Goal: Task Accomplishment & Management: Manage account settings

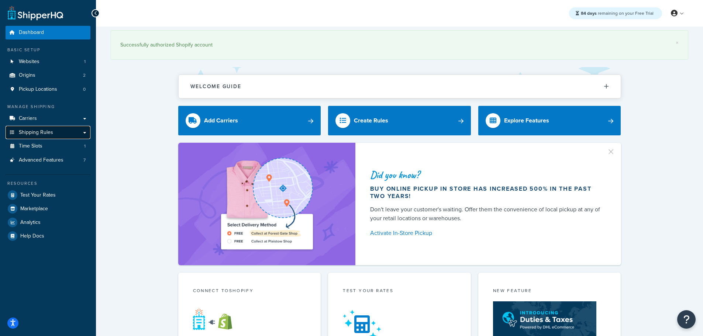
click at [50, 132] on span "Shipping Rules" at bounding box center [36, 132] width 34 height 6
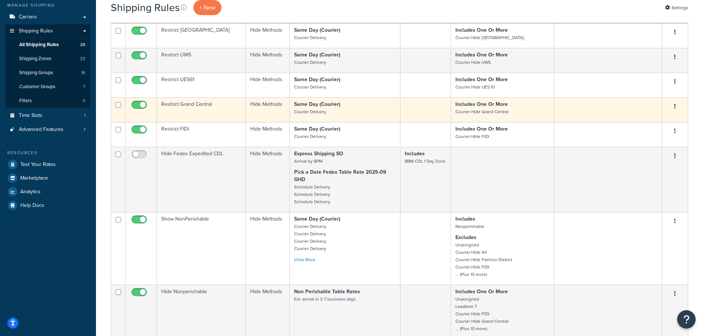
scroll to position [221, 0]
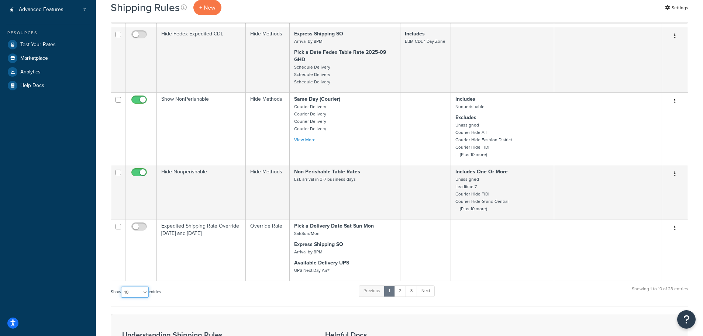
click at [141, 297] on select "10 15 25 50 100 1000" at bounding box center [135, 292] width 28 height 11
select select "50"
click at [122, 287] on select "10 15 25 50 100 1000" at bounding box center [135, 292] width 28 height 11
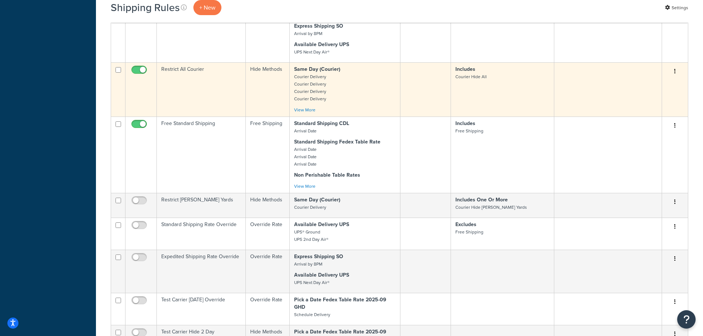
scroll to position [443, 0]
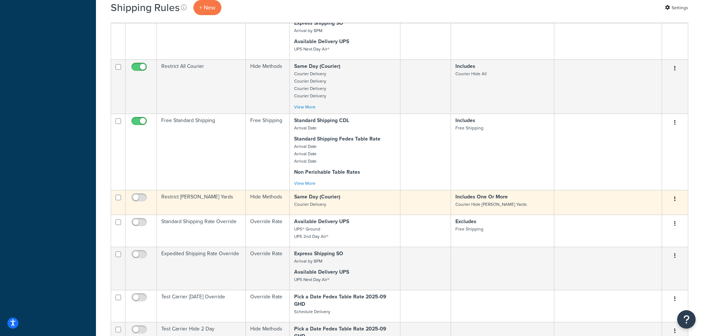
click at [117, 198] on input "checkbox" at bounding box center [118, 198] width 6 height 6
checkbox input "true"
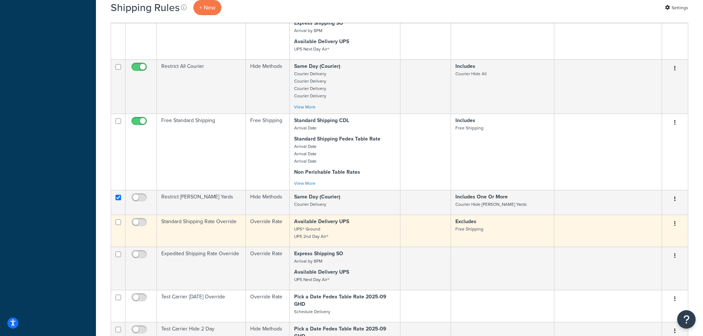
click at [120, 223] on input "checkbox" at bounding box center [118, 222] width 6 height 6
checkbox input "true"
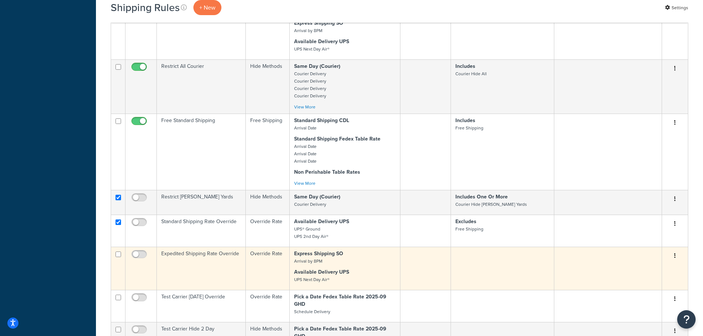
click at [118, 254] on input "checkbox" at bounding box center [118, 255] width 6 height 6
checkbox input "true"
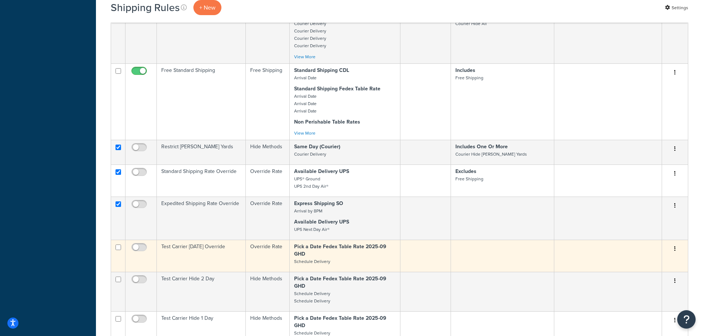
scroll to position [516, 0]
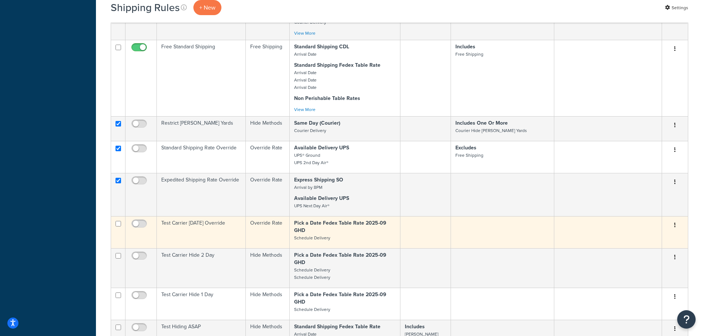
click at [117, 225] on input "checkbox" at bounding box center [118, 224] width 6 height 6
checkbox input "true"
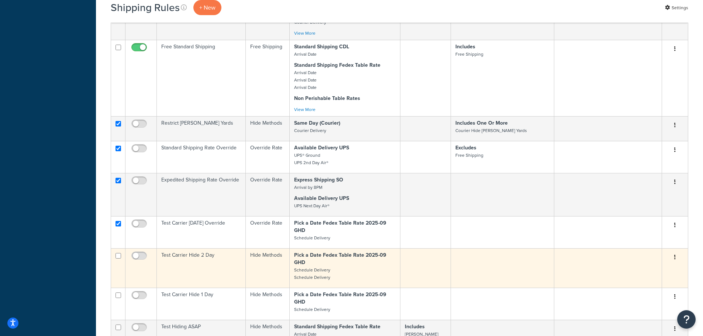
click at [118, 256] on input "checkbox" at bounding box center [118, 256] width 6 height 6
checkbox input "true"
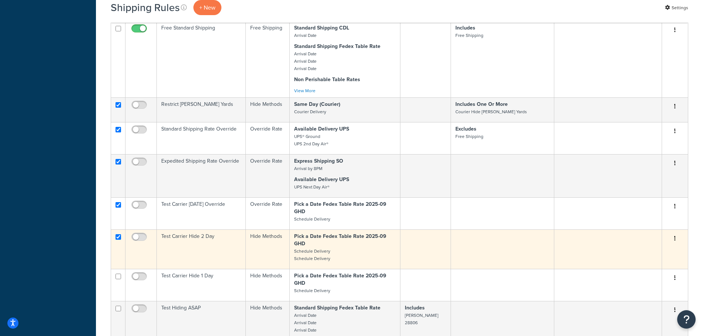
scroll to position [553, 0]
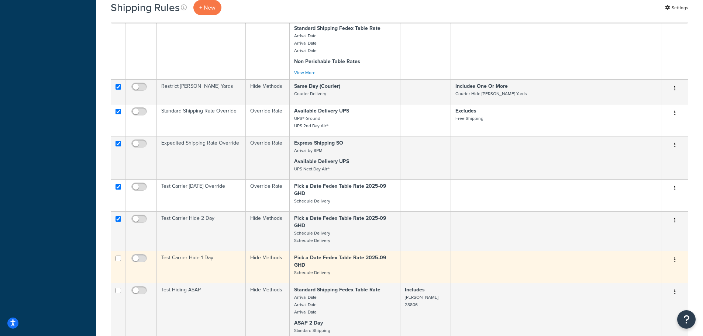
click at [119, 262] on td at bounding box center [118, 267] width 14 height 32
checkbox input "true"
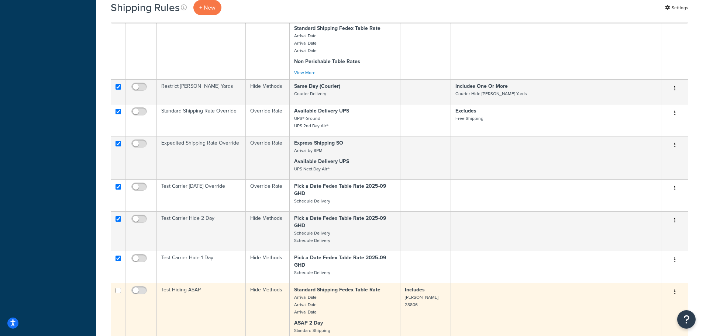
click at [119, 291] on input "checkbox" at bounding box center [118, 291] width 6 height 6
checkbox input "true"
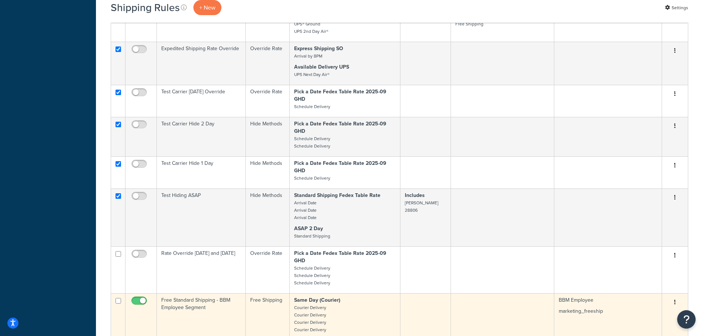
scroll to position [664, 0]
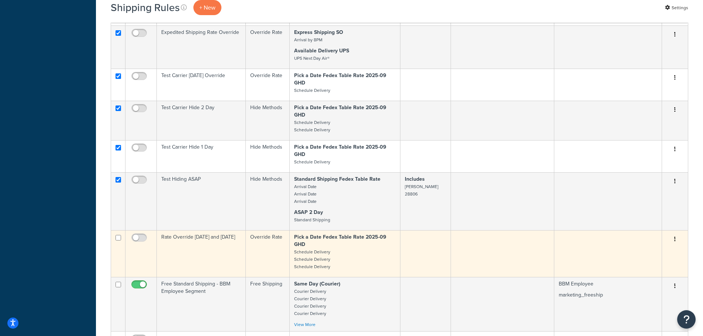
click at [118, 237] on input "checkbox" at bounding box center [118, 238] width 6 height 6
checkbox input "true"
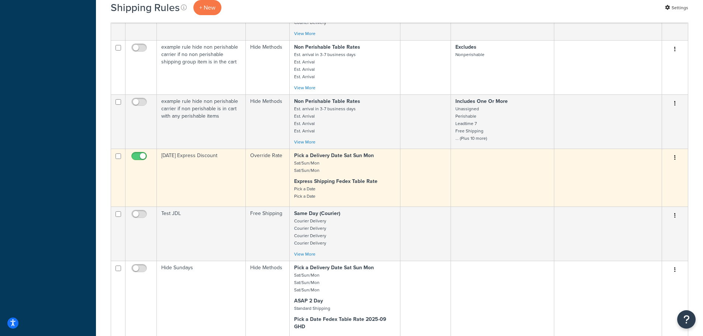
scroll to position [959, 0]
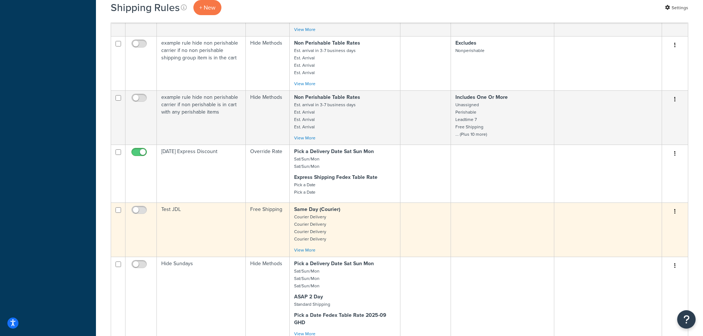
click at [118, 212] on input "checkbox" at bounding box center [118, 210] width 6 height 6
checkbox input "true"
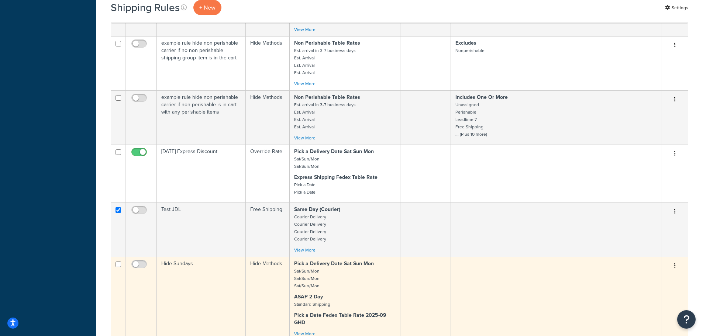
click at [119, 263] on input "checkbox" at bounding box center [118, 265] width 6 height 6
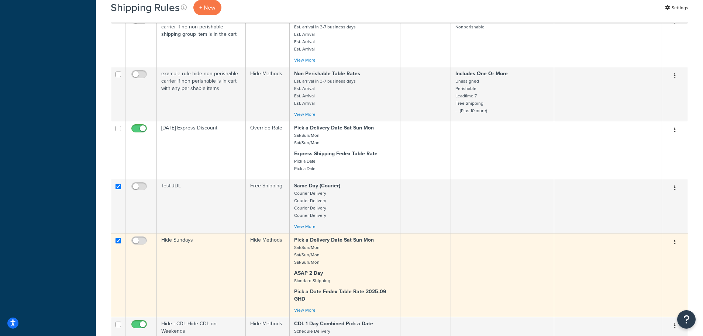
scroll to position [996, 0]
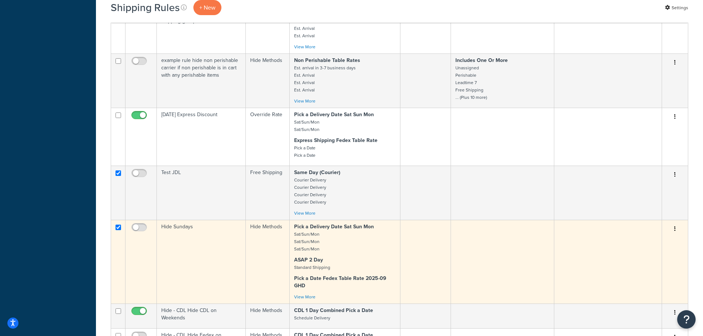
click at [118, 229] on input "checkbox" at bounding box center [118, 228] width 6 height 6
checkbox input "false"
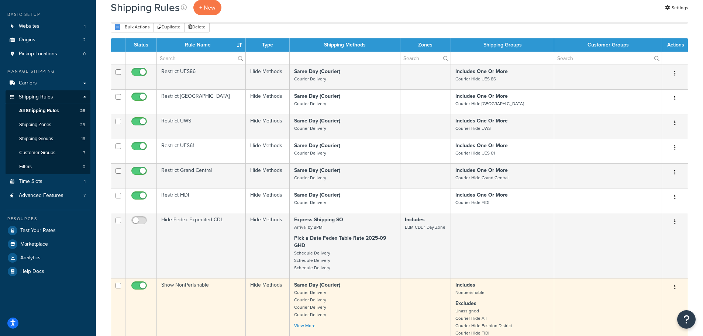
scroll to position [0, 0]
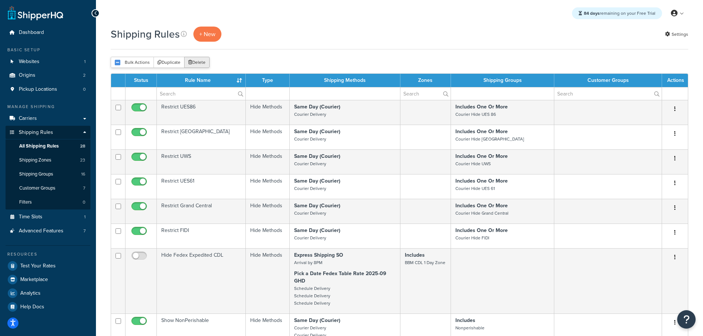
click at [193, 59] on button "Delete" at bounding box center [196, 62] width 25 height 11
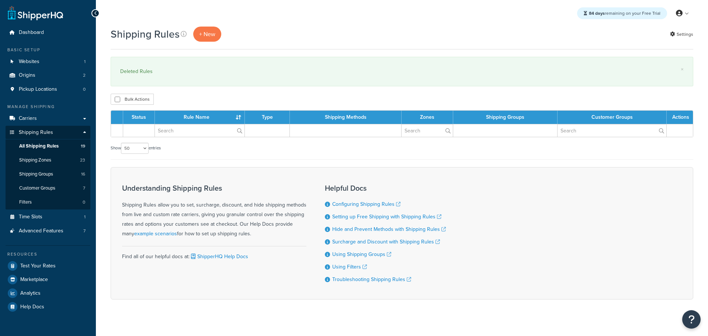
select select "50"
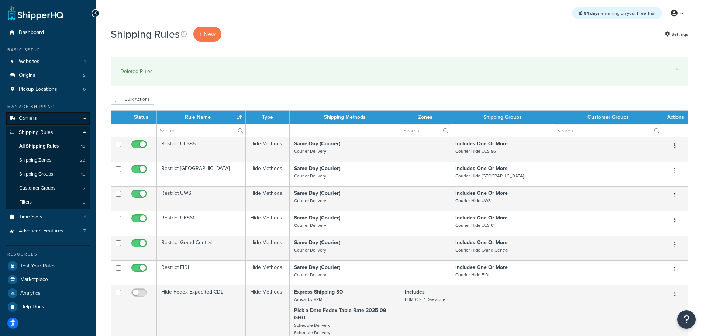
click at [41, 120] on link "Carriers" at bounding box center [48, 119] width 85 height 14
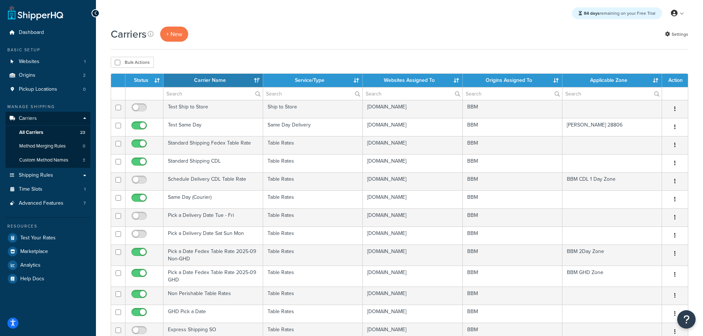
click at [538, 42] on div "Carriers + New Settings" at bounding box center [399, 34] width 577 height 15
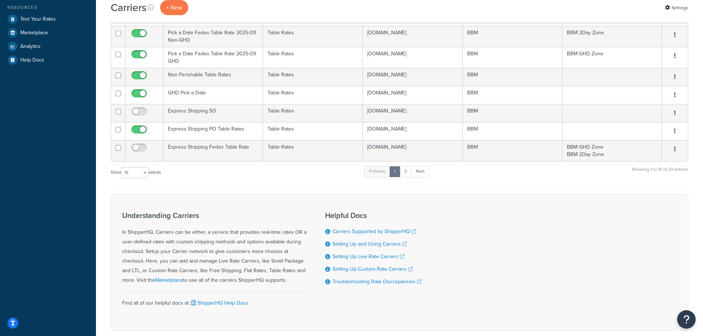
scroll to position [257, 0]
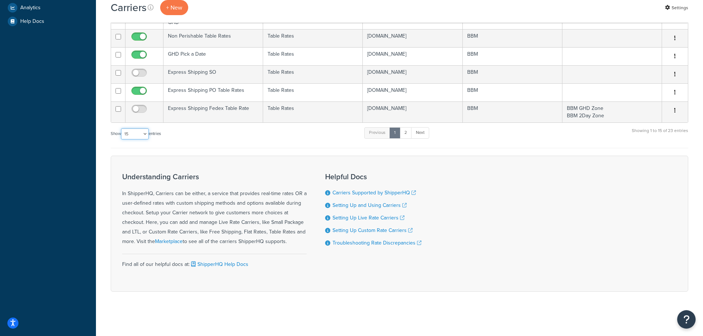
click at [141, 133] on select "10 15 25 50 100" at bounding box center [135, 133] width 28 height 11
select select "25"
click at [122, 139] on select "10 15 25 50 100" at bounding box center [135, 133] width 28 height 11
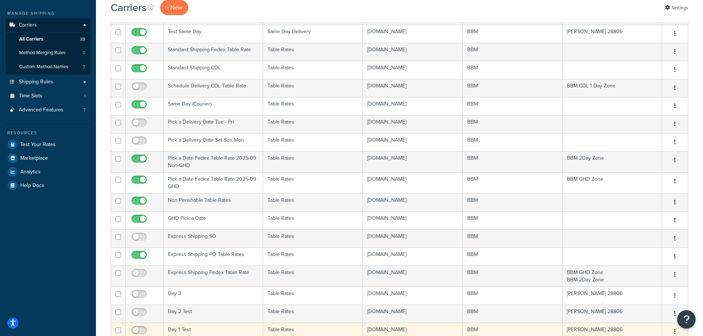
scroll to position [0, 0]
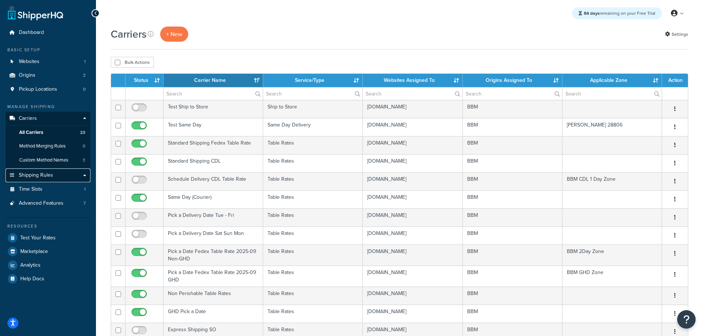
click at [49, 173] on span "Shipping Rules" at bounding box center [36, 175] width 34 height 6
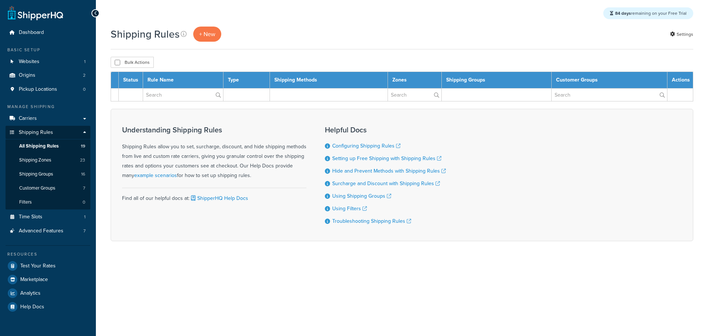
select select "50"
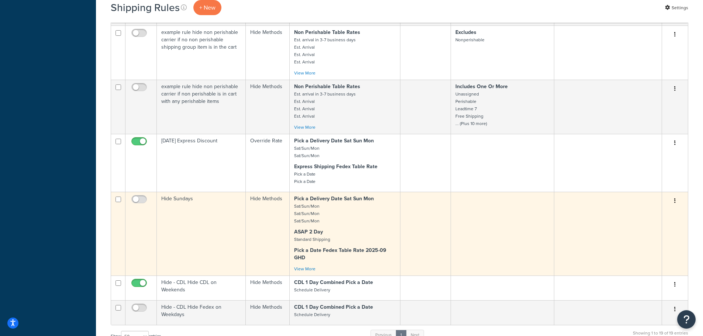
scroll to position [701, 0]
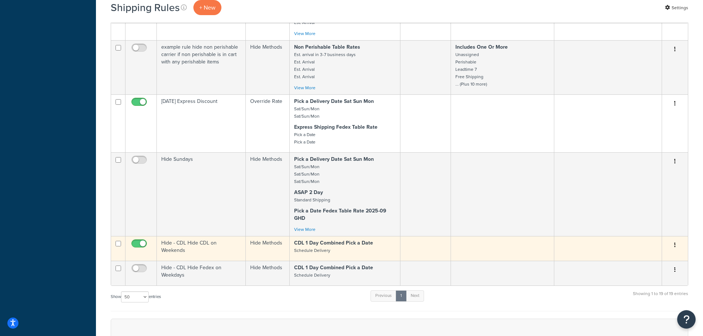
click at [190, 242] on td "Hide - CDL Hide CDL on Weekends" at bounding box center [201, 248] width 89 height 25
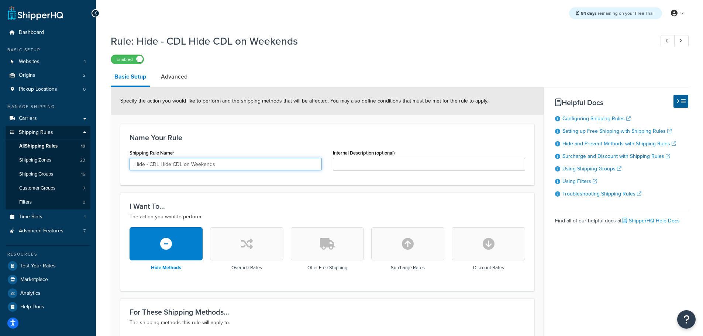
click at [160, 167] on input "Hide - CDL Hide CDL on Weekends" at bounding box center [225, 164] width 192 height 13
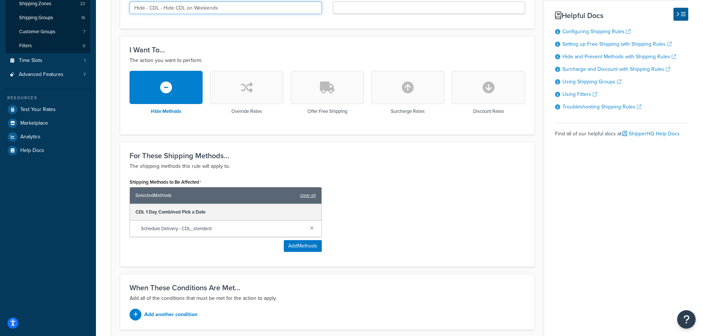
scroll to position [218, 0]
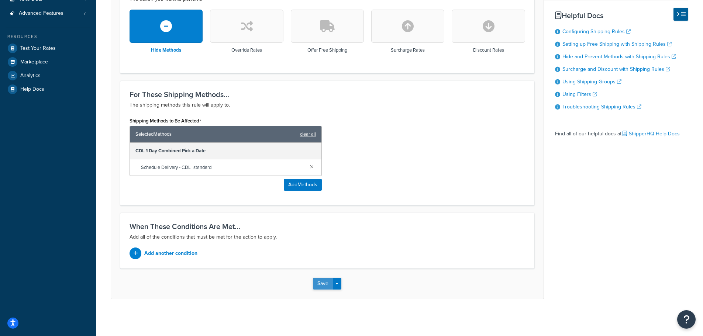
type input "Hide - CDL - Hide CDL on Weekends"
click at [321, 279] on button "Save" at bounding box center [323, 284] width 20 height 12
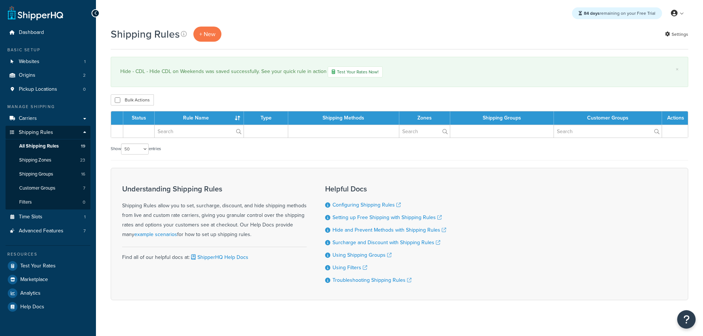
select select "50"
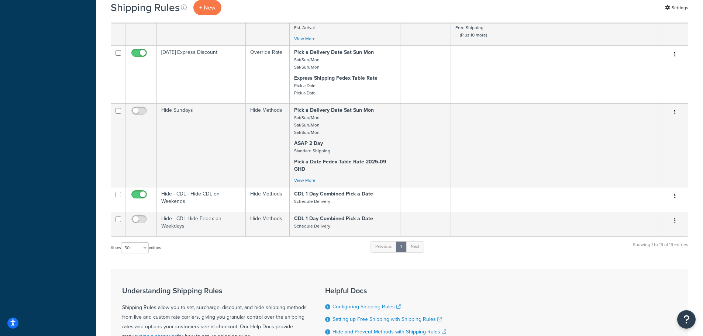
scroll to position [885, 0]
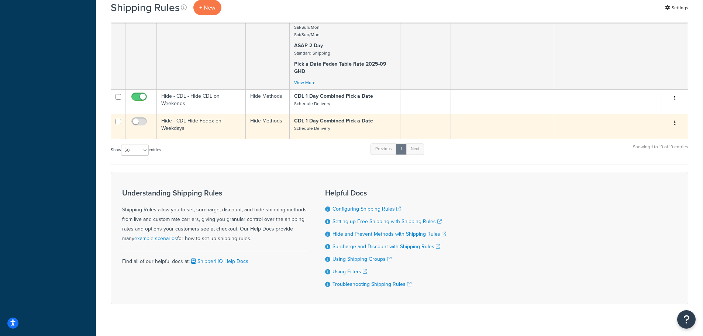
click at [172, 120] on td "Hide - CDL Hide Fedex on Weekdays" at bounding box center [201, 126] width 89 height 25
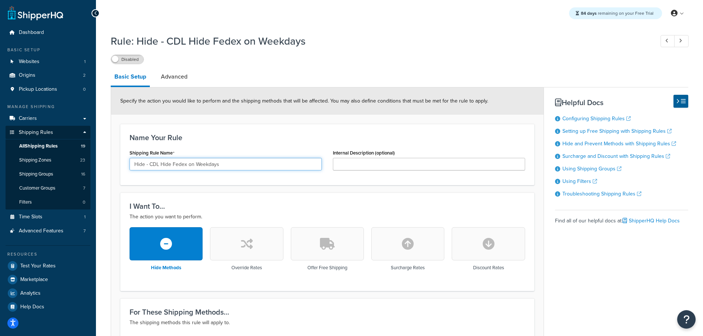
click at [160, 164] on input "Hide - CDL Hide Fedex on Weekdays" at bounding box center [225, 164] width 192 height 13
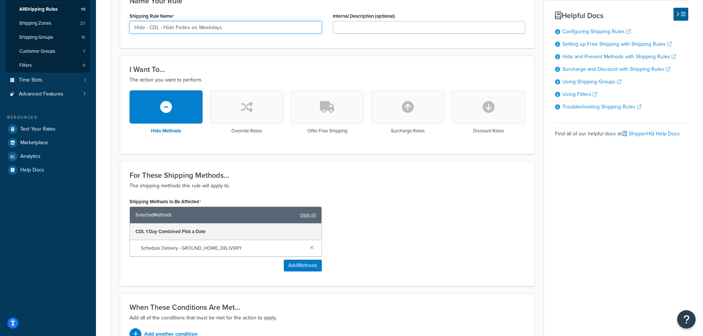
scroll to position [218, 0]
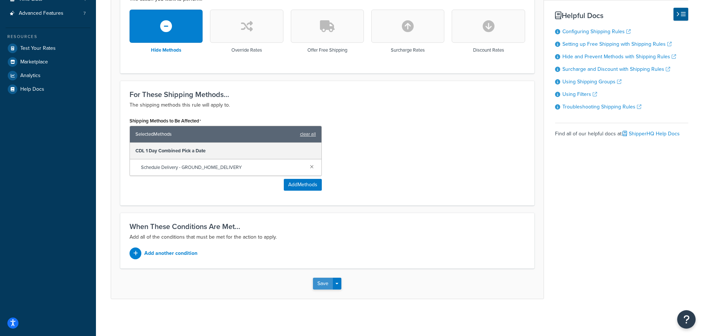
type input "Hide - CDL - Hide Fedex on Weekdays"
click at [324, 285] on button "Save" at bounding box center [323, 284] width 20 height 12
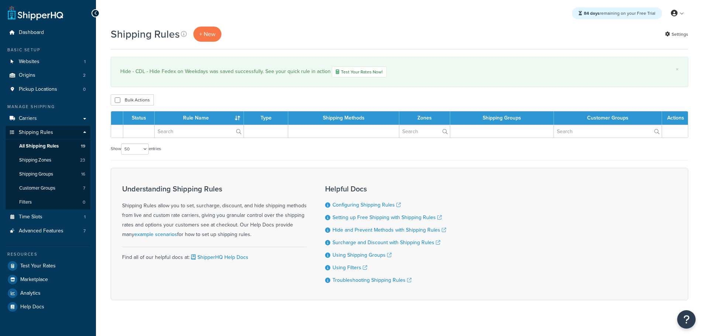
select select "50"
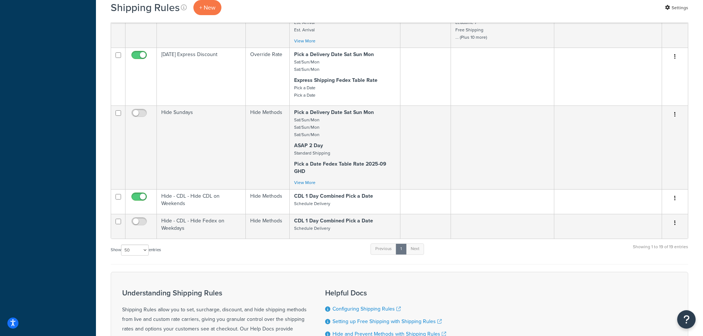
scroll to position [885, 0]
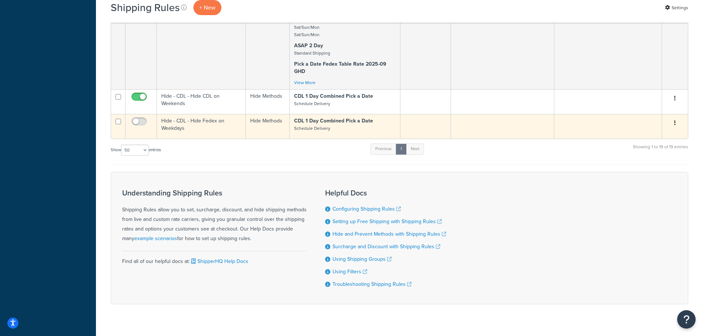
click at [177, 125] on td "Hide - CDL - Hide Fedex on Weekdays" at bounding box center [201, 126] width 89 height 25
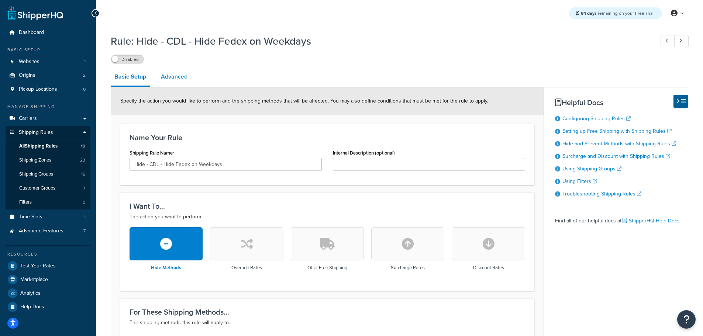
drag, startPoint x: 178, startPoint y: 78, endPoint x: 179, endPoint y: 82, distance: 4.0
click at [179, 78] on link "Advanced" at bounding box center [174, 77] width 34 height 18
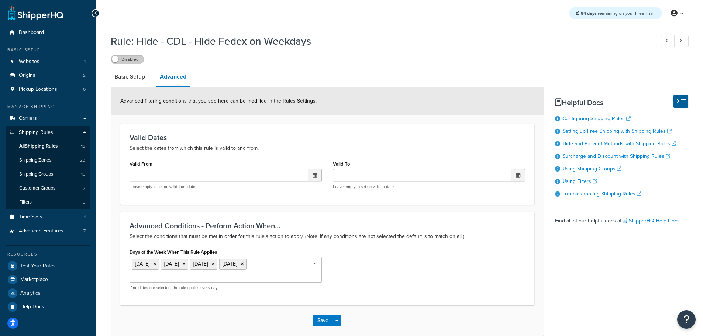
click at [137, 62] on label "Disabled" at bounding box center [127, 59] width 32 height 9
click at [38, 145] on span "All Shipping Rules" at bounding box center [38, 146] width 38 height 6
click at [317, 318] on button "Save" at bounding box center [323, 321] width 20 height 12
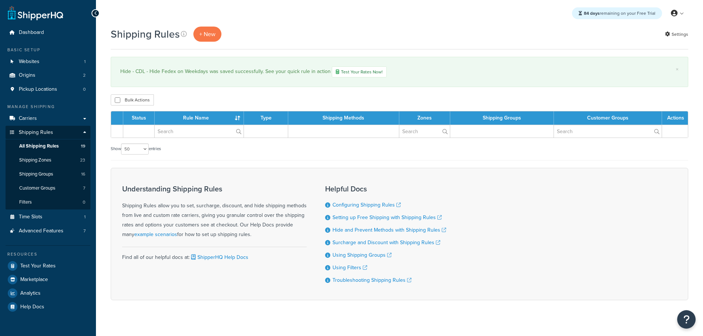
select select "50"
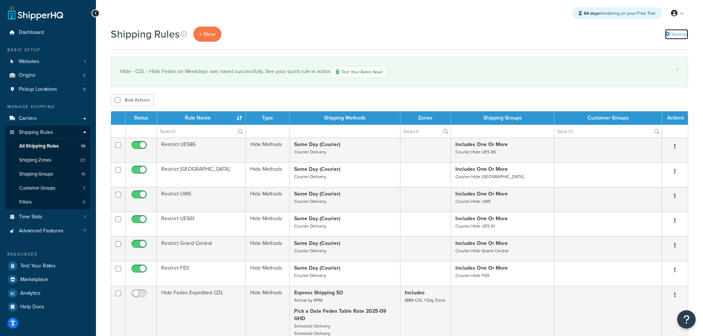
click at [680, 33] on link "Settings" at bounding box center [676, 34] width 23 height 10
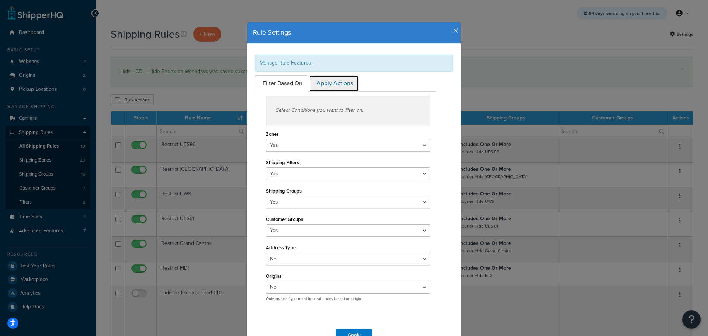
click at [341, 83] on link "Apply Actions" at bounding box center [334, 83] width 50 height 17
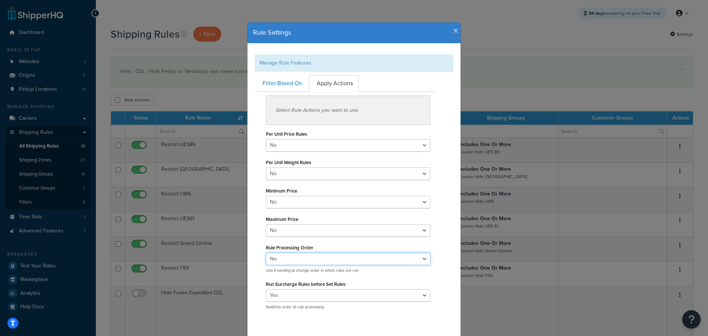
click at [420, 260] on select "Yes No" at bounding box center [348, 259] width 165 height 13
select select "true"
click at [266, 253] on select "Yes No" at bounding box center [348, 259] width 165 height 13
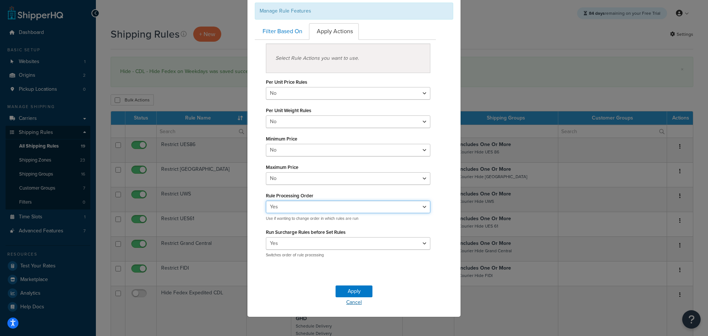
scroll to position [55, 0]
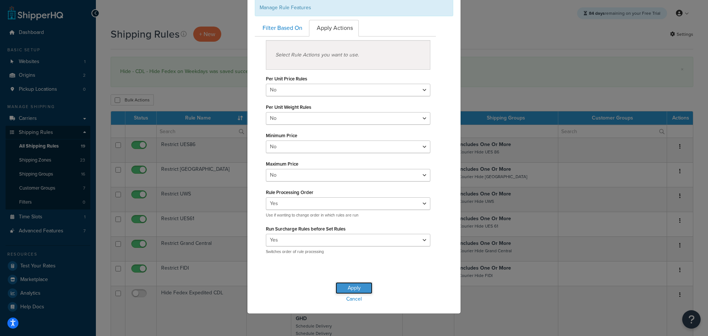
click at [355, 285] on button "Apply" at bounding box center [354, 288] width 37 height 12
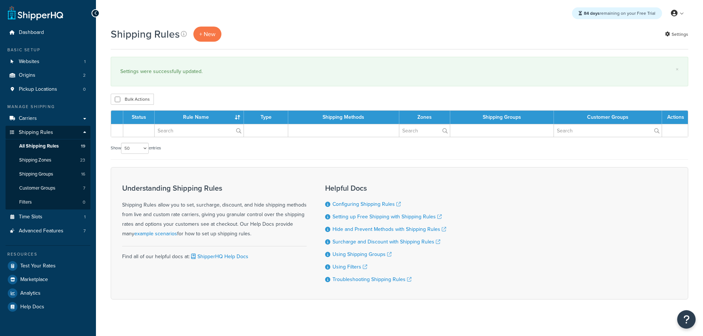
select select "50"
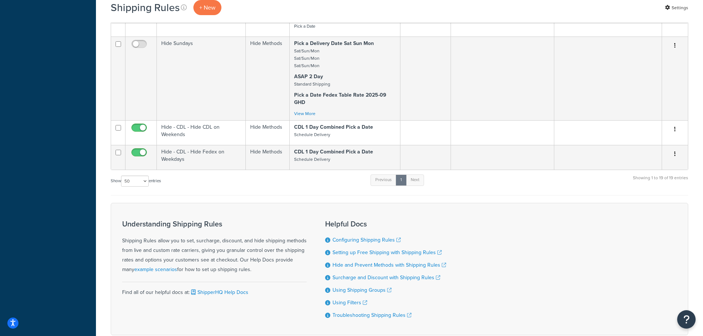
scroll to position [897, 0]
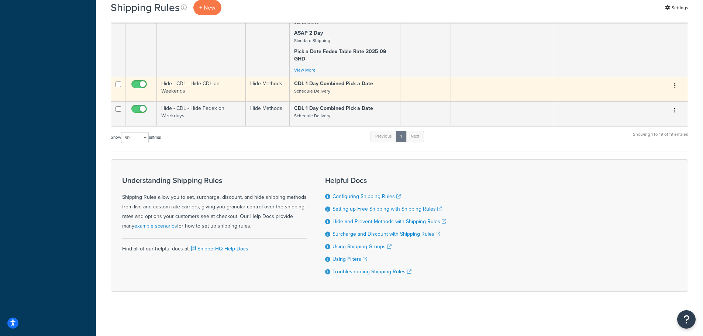
click at [176, 84] on td "Hide - CDL - Hide CDL on Weekends" at bounding box center [201, 89] width 89 height 25
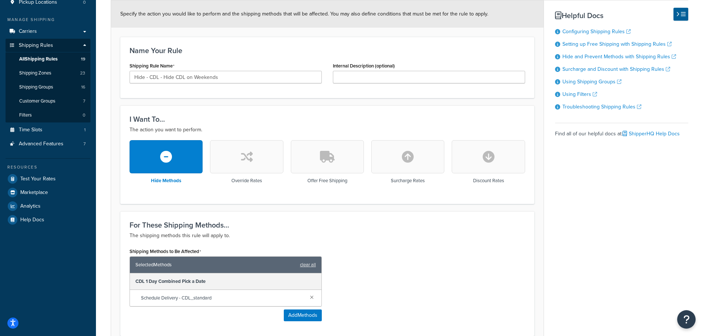
scroll to position [33, 0]
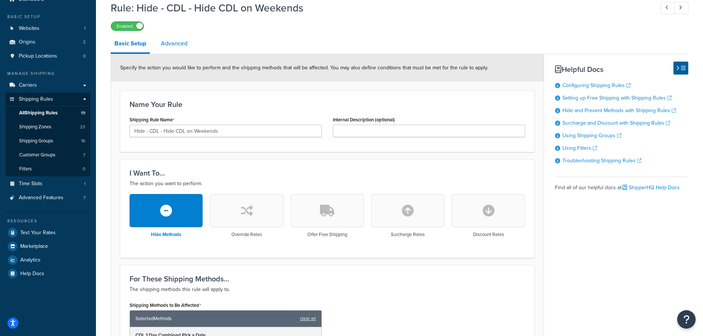
click at [180, 46] on link "Advanced" at bounding box center [174, 44] width 34 height 18
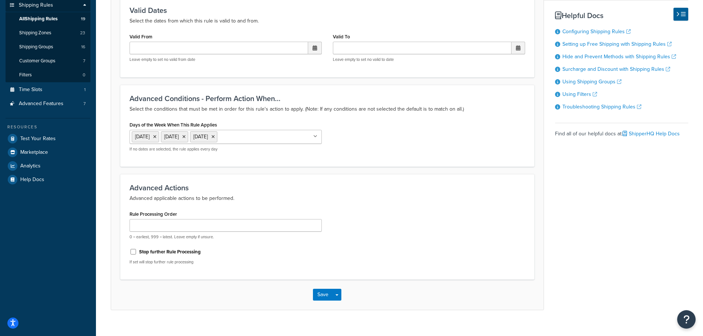
scroll to position [138, 0]
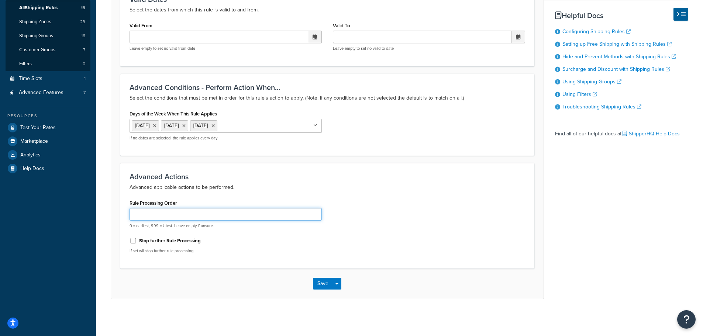
click at [181, 209] on input "Rule Processing Order" at bounding box center [225, 214] width 192 height 13
type input "5"
click at [320, 280] on button "Save" at bounding box center [323, 284] width 20 height 12
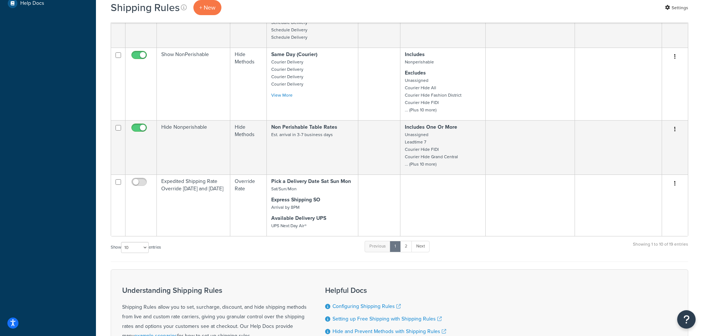
scroll to position [303, 0]
click at [142, 248] on select "10 15 25 50 100 1000" at bounding box center [135, 248] width 28 height 11
select select "25"
click at [122, 243] on select "10 15 25 50 100 1000" at bounding box center [135, 248] width 28 height 11
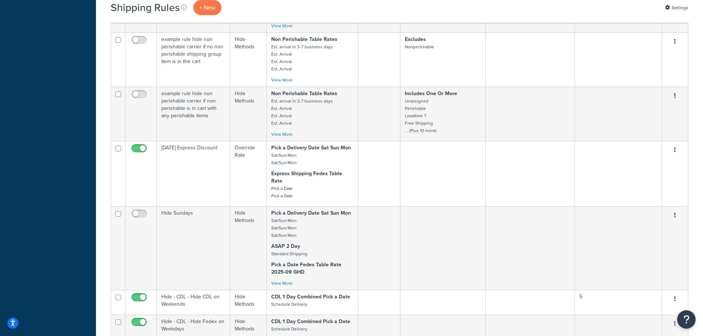
scroll to position [782, 0]
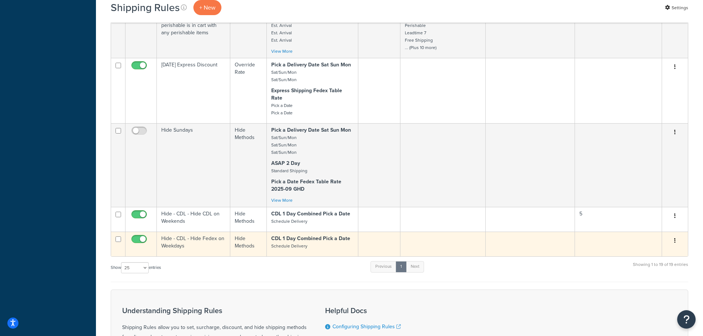
click at [174, 238] on td "Hide - CDL - Hide Fedex on Weekdays" at bounding box center [193, 244] width 73 height 25
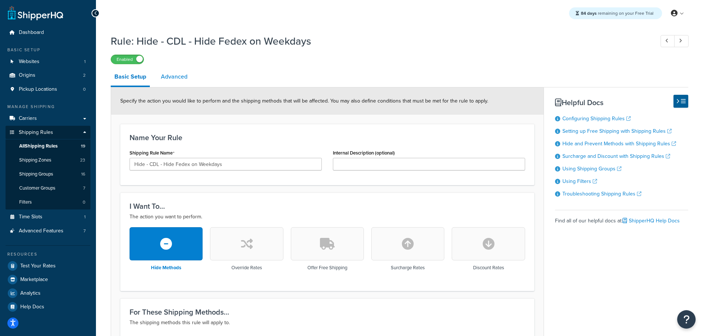
click at [165, 72] on link "Advanced" at bounding box center [174, 77] width 34 height 18
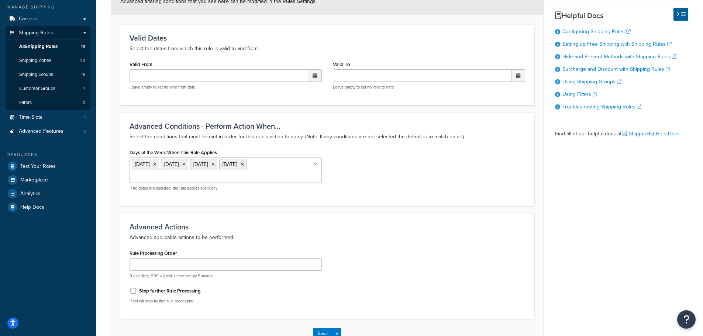
scroll to position [150, 0]
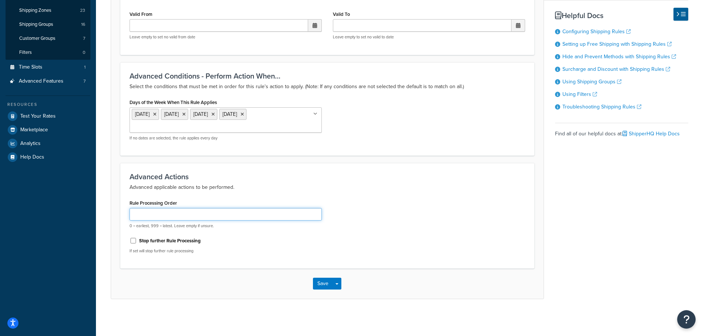
click at [146, 217] on input "Rule Processing Order" at bounding box center [225, 214] width 192 height 13
type input "500"
click at [324, 286] on button "Save" at bounding box center [323, 284] width 20 height 12
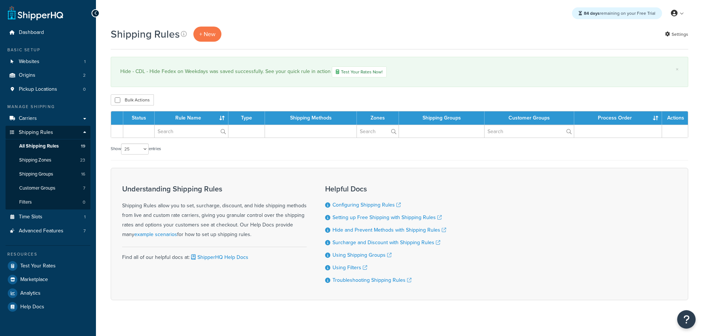
select select "25"
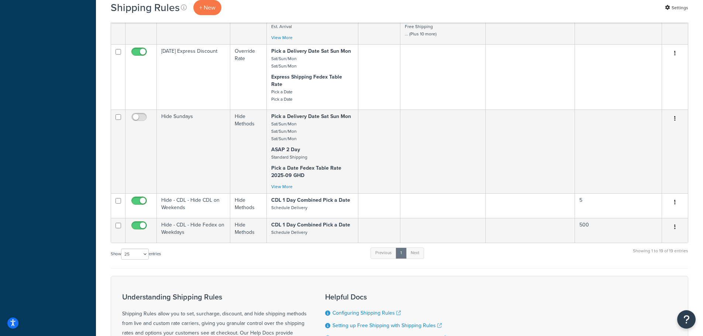
scroll to position [905, 0]
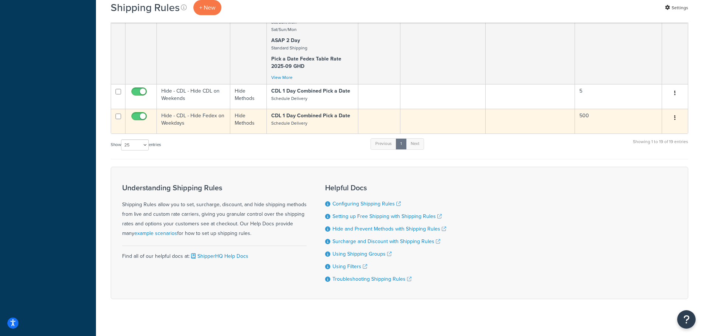
click at [177, 113] on td "Hide - CDL - Hide Fedex on Weekdays" at bounding box center [193, 121] width 73 height 25
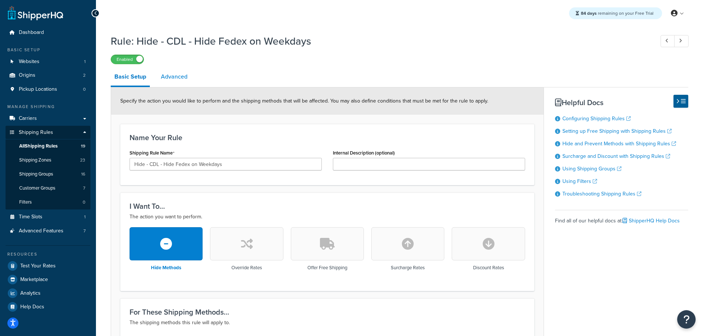
click at [167, 83] on link "Advanced" at bounding box center [174, 77] width 34 height 18
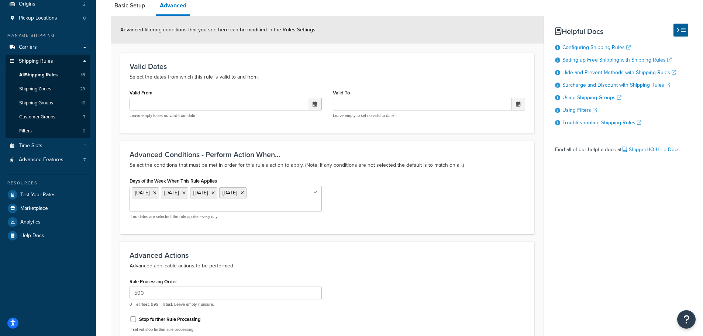
scroll to position [150, 0]
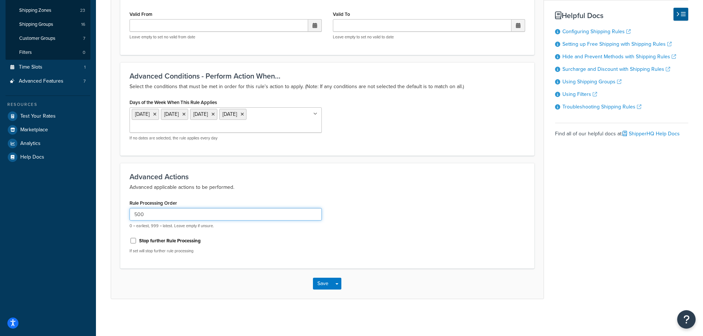
drag, startPoint x: 143, startPoint y: 217, endPoint x: 104, endPoint y: 217, distance: 38.4
click at [104, 217] on div "Rule: Hide - CDL - Hide Fedex on Weekdays Enabled Basic Setup Advanced Advanced…" at bounding box center [399, 98] width 607 height 437
type input "5"
click at [314, 283] on button "Save" at bounding box center [323, 284] width 20 height 12
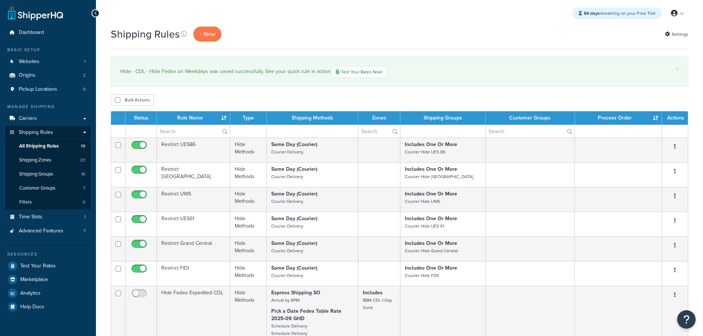
select select "25"
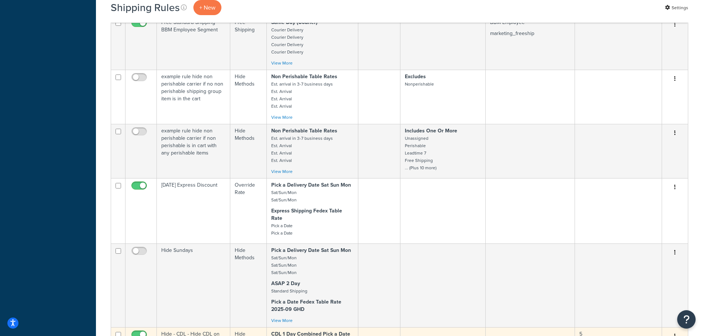
scroll to position [738, 0]
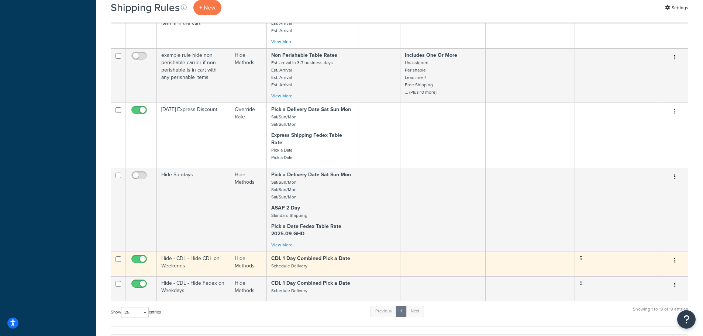
click at [181, 259] on td "Hide - CDL - Hide CDL on Weekends" at bounding box center [193, 264] width 73 height 25
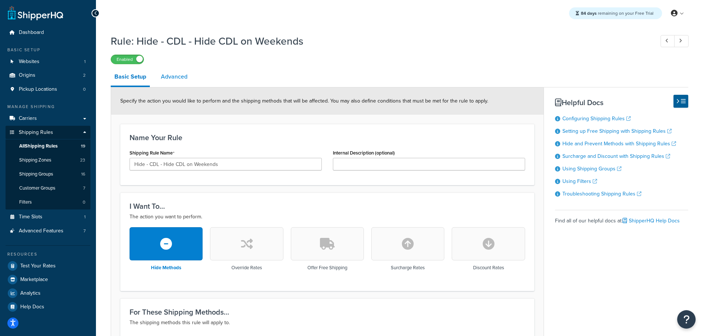
click at [173, 78] on link "Advanced" at bounding box center [174, 77] width 34 height 18
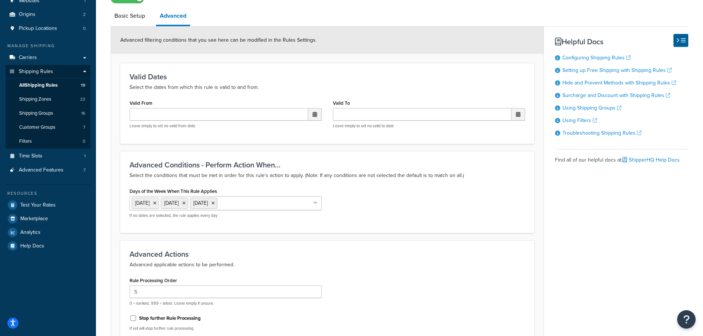
scroll to position [138, 0]
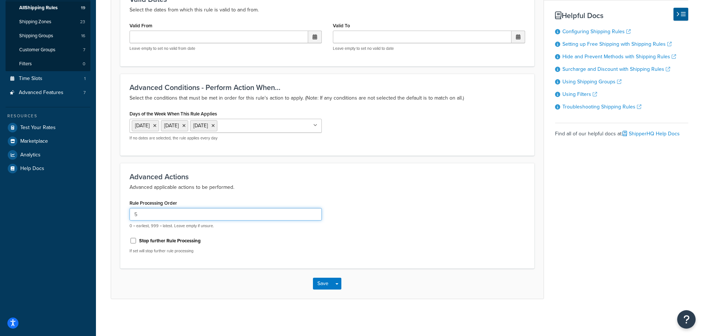
drag, startPoint x: 118, startPoint y: 217, endPoint x: 114, endPoint y: 217, distance: 4.8
click at [114, 217] on form "Advanced filtering conditions that you see here can be modified in the Rules Se…" at bounding box center [327, 124] width 432 height 350
type input "500"
click at [324, 280] on button "Save" at bounding box center [323, 284] width 20 height 12
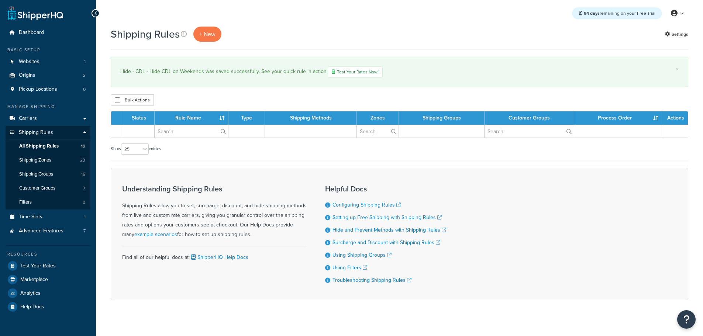
select select "25"
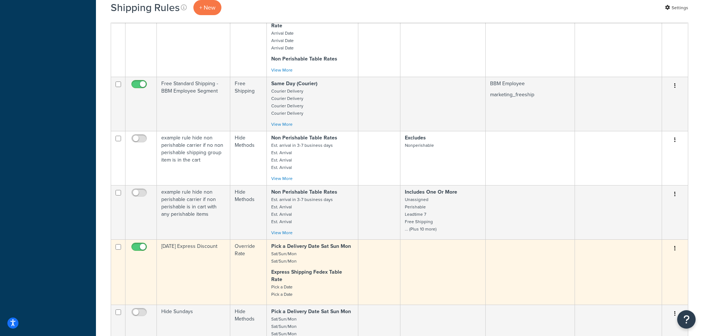
scroll to position [738, 0]
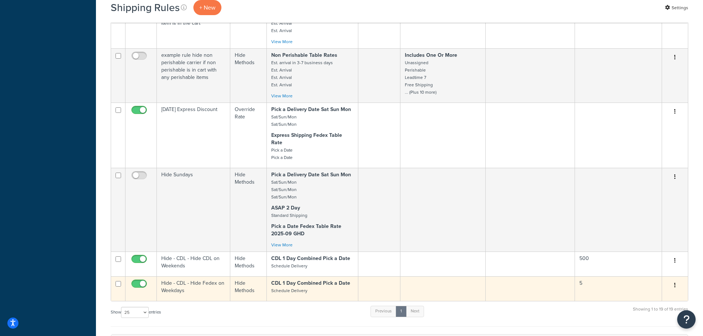
click at [203, 282] on td "Hide - CDL - Hide Fedex on Weekdays" at bounding box center [193, 288] width 73 height 25
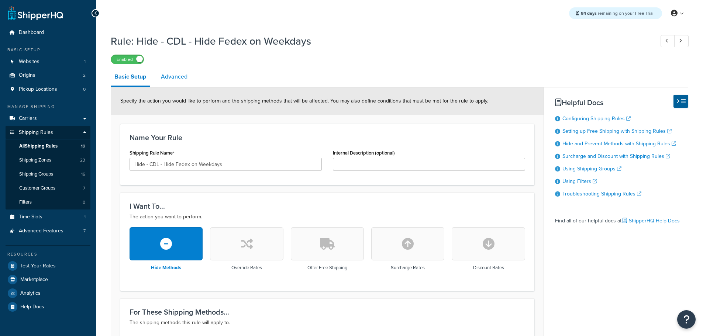
click at [175, 75] on link "Advanced" at bounding box center [174, 77] width 34 height 18
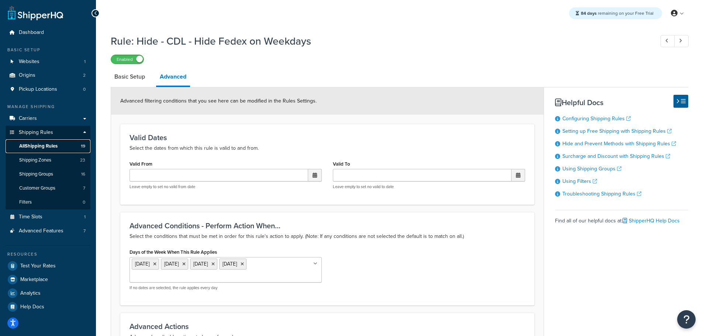
click at [51, 144] on span "All Shipping Rules" at bounding box center [38, 146] width 38 height 6
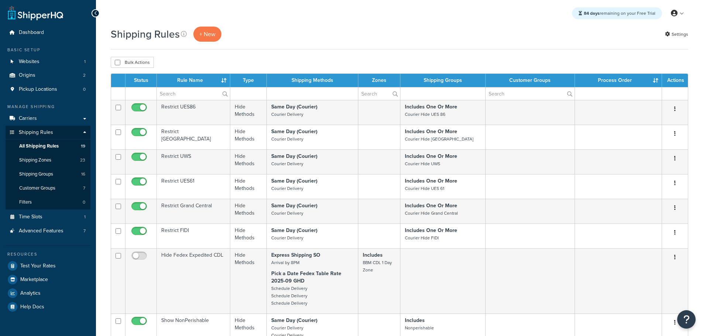
select select "25"
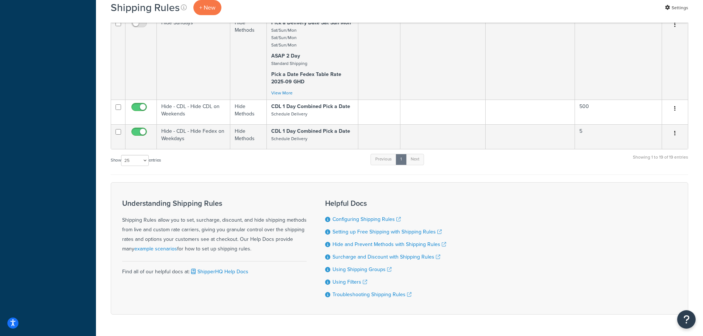
scroll to position [868, 0]
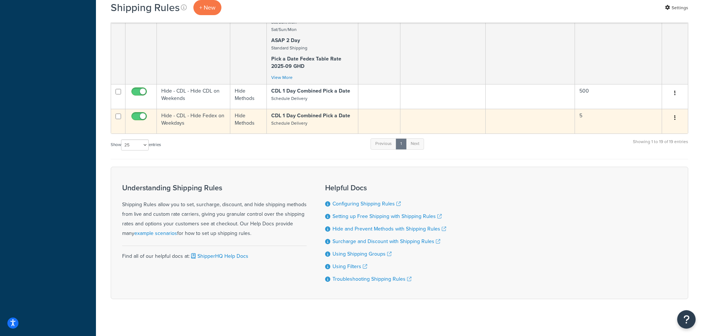
click at [139, 114] on input "checkbox" at bounding box center [140, 118] width 20 height 9
checkbox input "false"
click at [140, 109] on td at bounding box center [140, 121] width 31 height 25
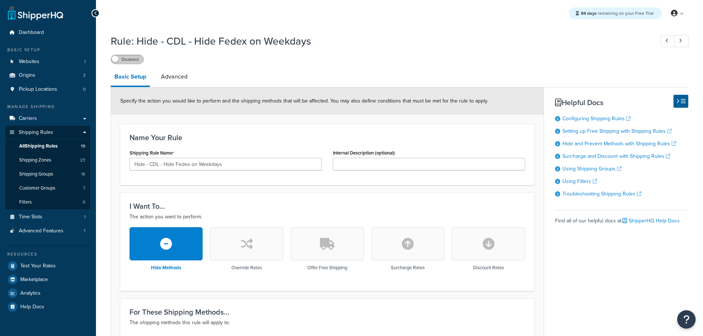
click at [128, 57] on label "Disabled" at bounding box center [127, 59] width 32 height 9
click at [39, 263] on span "Test Your Rates" at bounding box center [37, 266] width 35 height 6
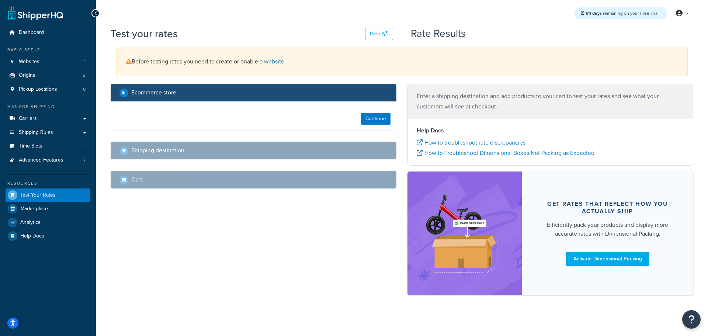
select select "[GEOGRAPHIC_DATA]"
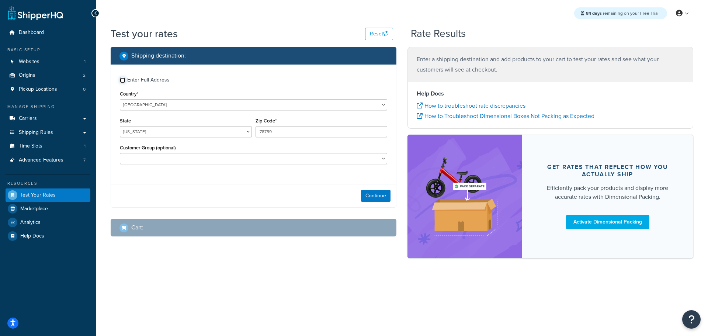
click at [121, 82] on input "Enter Full Address" at bounding box center [123, 80] width 6 height 6
checkbox input "true"
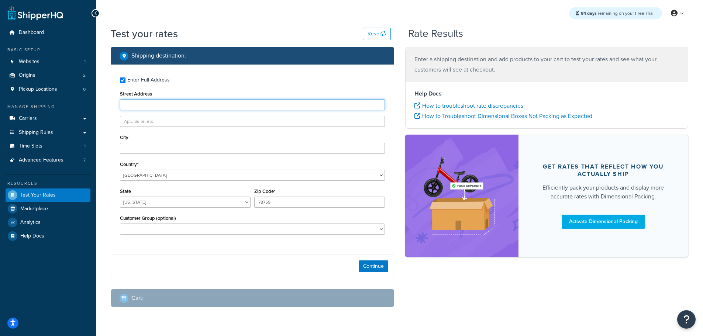
click at [134, 103] on input "Street Address" at bounding box center [252, 104] width 265 height 11
click at [135, 107] on input "Street Address" at bounding box center [252, 104] width 265 height 11
type input "27 lantern lane"
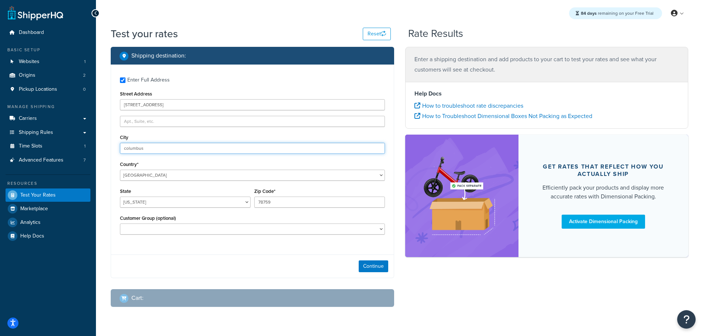
type input "columbus"
click at [162, 201] on select "Alabama Alaska American Samoa Arizona Arkansas Armed Forces Americas Armed Forc…" at bounding box center [185, 202] width 131 height 11
select select "NJ"
click at [120, 197] on select "Alabama Alaska American Samoa Arizona Arkansas Armed Forces Americas Armed Forc…" at bounding box center [185, 202] width 131 height 11
drag, startPoint x: 277, startPoint y: 201, endPoint x: 225, endPoint y: 212, distance: 53.5
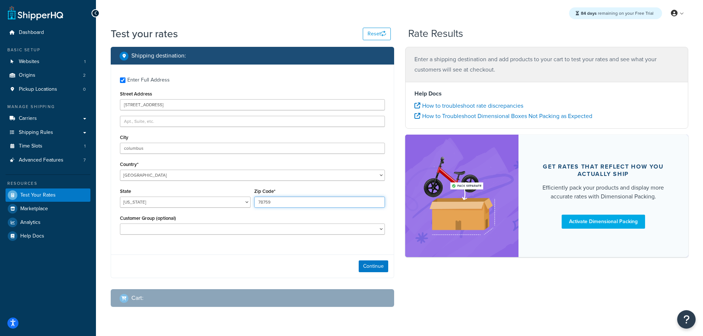
click at [225, 212] on div "State Alabama Alaska American Samoa Arizona Arkansas Armed Forces Americas Arme…" at bounding box center [252, 199] width 269 height 27
type input "08022"
click at [380, 261] on button "Continue" at bounding box center [374, 266] width 30 height 12
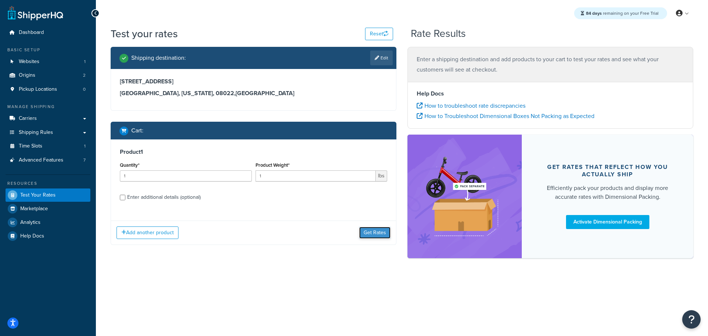
click at [376, 230] on button "Get Rates" at bounding box center [374, 233] width 31 height 12
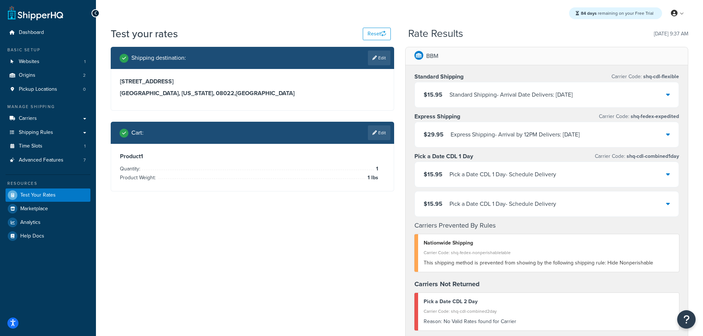
click at [667, 171] on div at bounding box center [668, 174] width 4 height 10
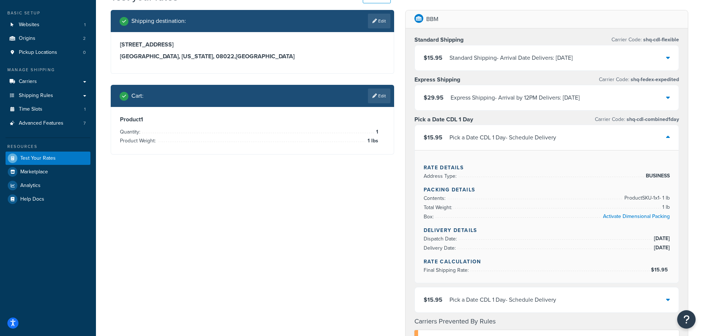
scroll to position [74, 0]
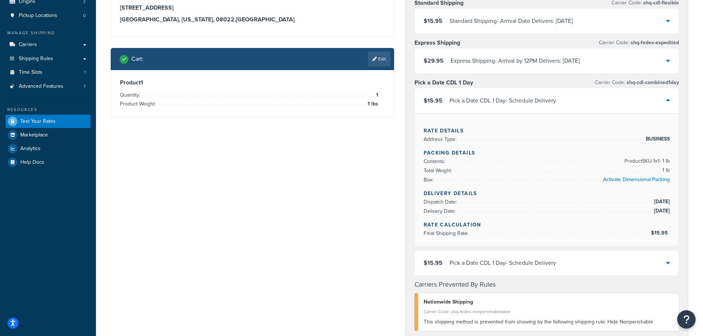
click at [668, 264] on icon at bounding box center [668, 263] width 4 height 6
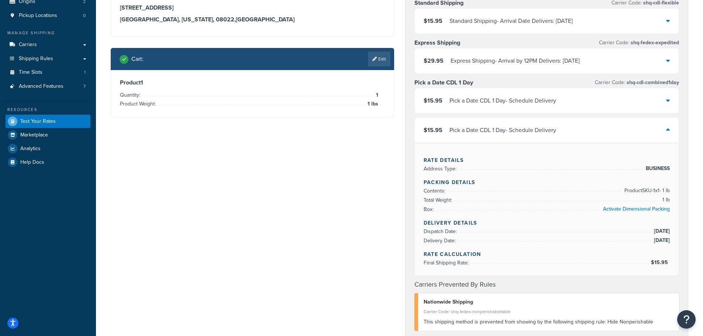
click at [667, 102] on icon at bounding box center [668, 100] width 4 height 6
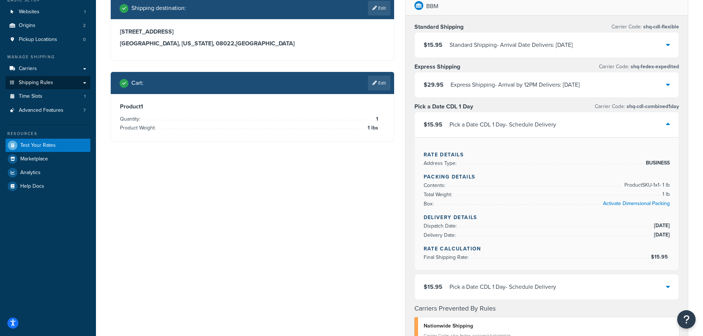
scroll to position [37, 0]
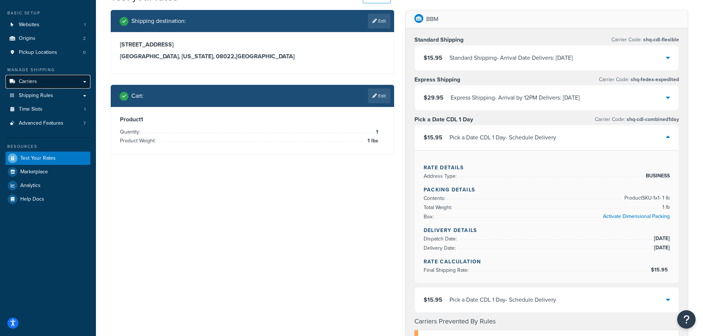
click at [23, 80] on span "Carriers" at bounding box center [28, 82] width 18 height 6
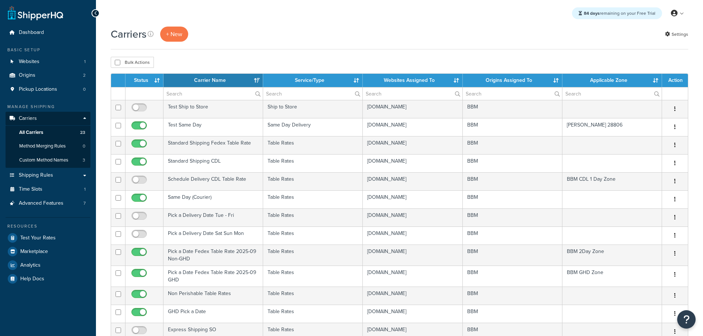
select select "15"
click at [150, 82] on th "Status" at bounding box center [144, 80] width 38 height 13
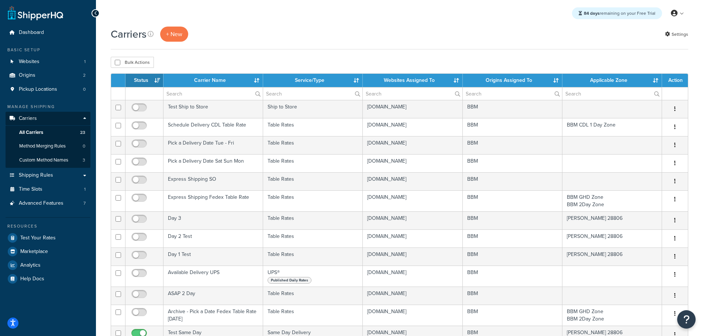
click at [150, 82] on th "Status" at bounding box center [144, 80] width 38 height 13
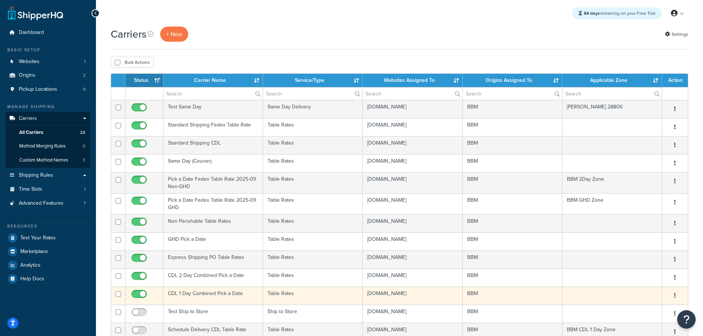
click at [178, 294] on td "CDL 1 Day Combined Pick a Date" at bounding box center [213, 296] width 100 height 18
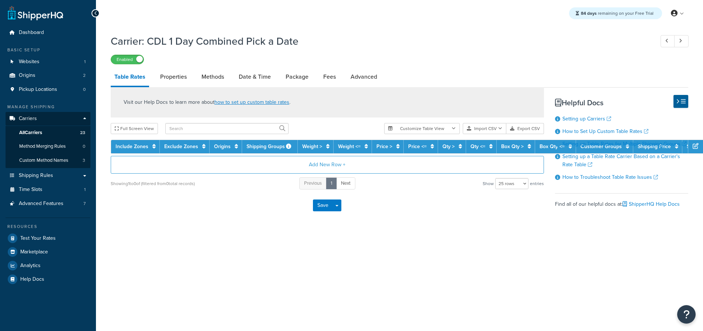
select select "25"
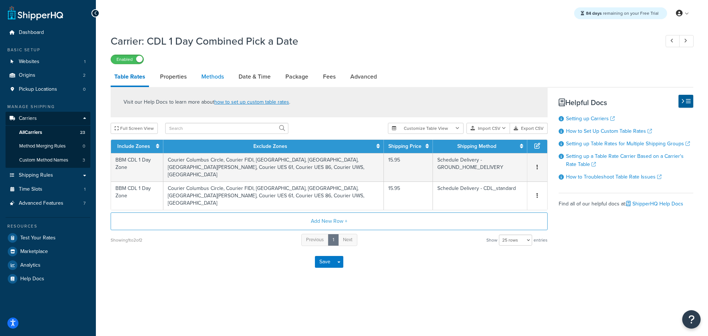
click at [209, 77] on link "Methods" at bounding box center [213, 77] width 30 height 18
select select "25"
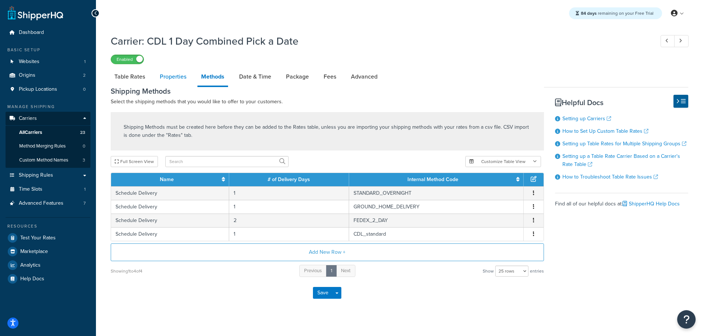
click at [173, 76] on link "Properties" at bounding box center [173, 77] width 34 height 18
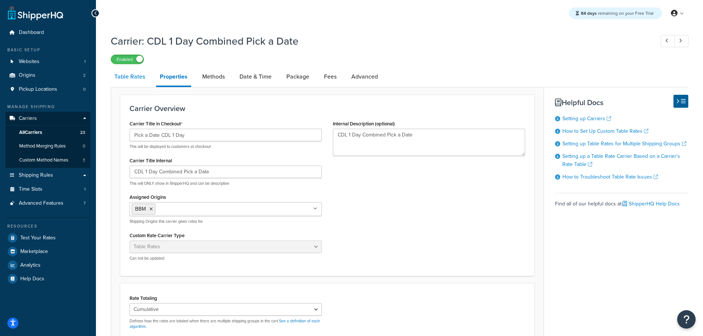
click at [132, 76] on link "Table Rates" at bounding box center [130, 77] width 38 height 18
select select "25"
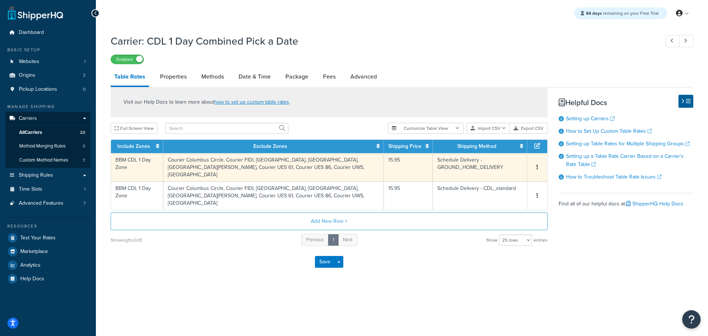
click at [539, 163] on button "button" at bounding box center [538, 167] width 6 height 8
click at [506, 179] on div "Delete" at bounding box center [500, 179] width 52 height 15
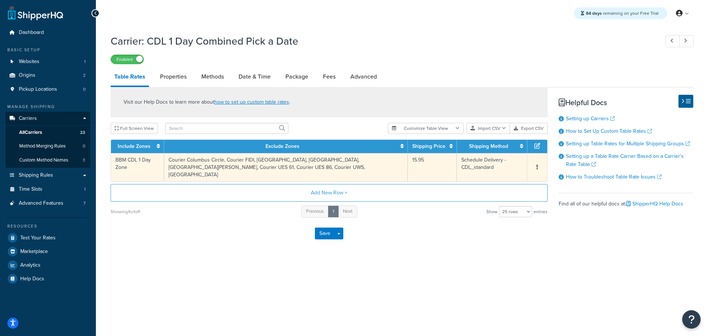
click at [537, 165] on icon "button" at bounding box center [537, 167] width 1 height 5
click at [508, 165] on div "Duplicate" at bounding box center [500, 163] width 52 height 15
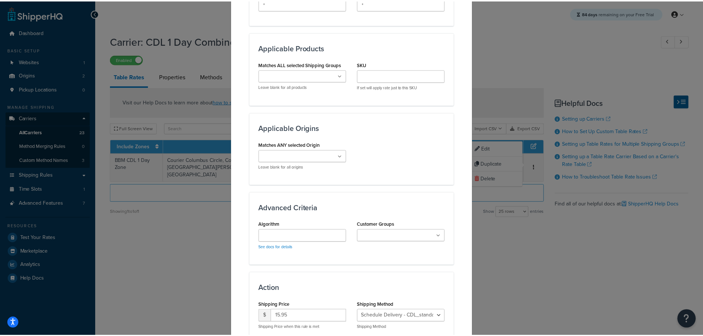
scroll to position [573, 0]
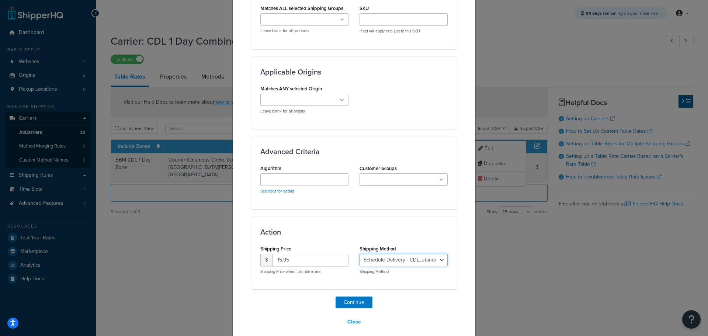
click at [415, 254] on select "Schedule Delivery - STANDARD_OVERNIGHT Schedule Delivery - GROUND_HOME_DELIVERY…" at bounding box center [404, 260] width 88 height 13
select select "183278"
click at [360, 254] on select "Schedule Delivery - STANDARD_OVERNIGHT Schedule Delivery - GROUND_HOME_DELIVERY…" at bounding box center [404, 260] width 88 height 13
click at [362, 297] on button "Continue" at bounding box center [354, 303] width 37 height 12
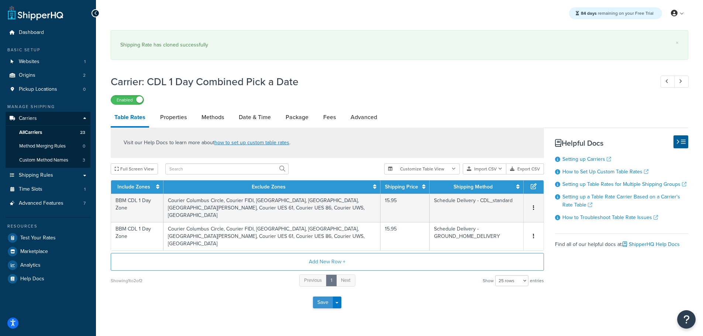
click at [323, 303] on button "Save" at bounding box center [323, 303] width 20 height 12
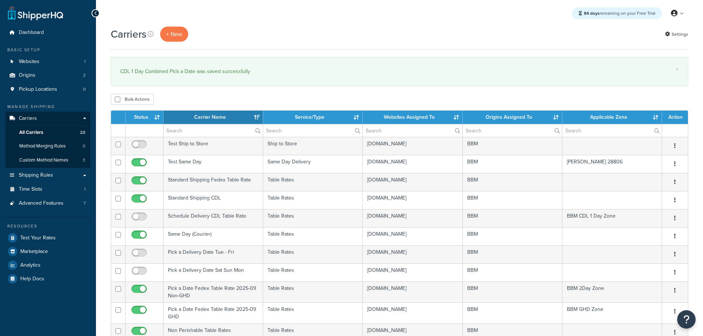
select select "15"
click at [57, 238] on link "Test Your Rates" at bounding box center [48, 237] width 85 height 13
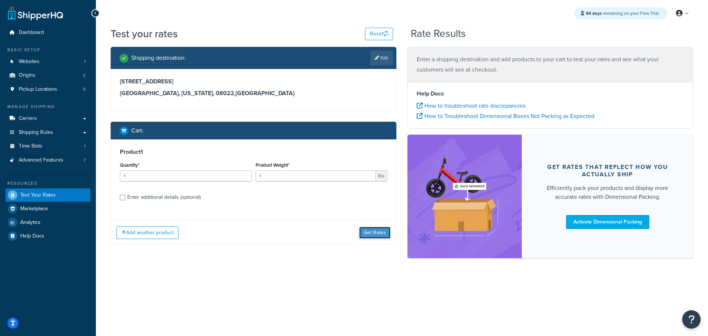
click at [365, 232] on button "Get Rates" at bounding box center [374, 233] width 31 height 12
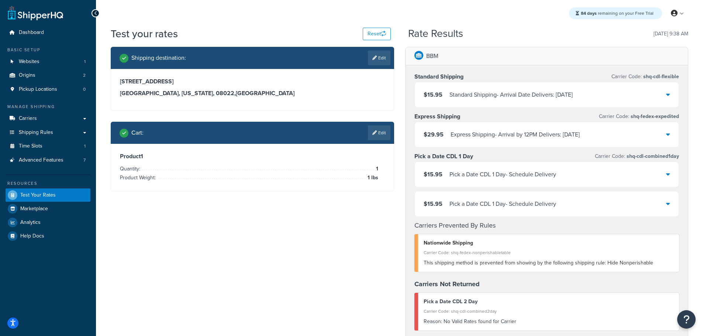
click at [664, 174] on div "$15.95 Pick a Date CDL 1 Day - Schedule Delivery" at bounding box center [547, 174] width 264 height 25
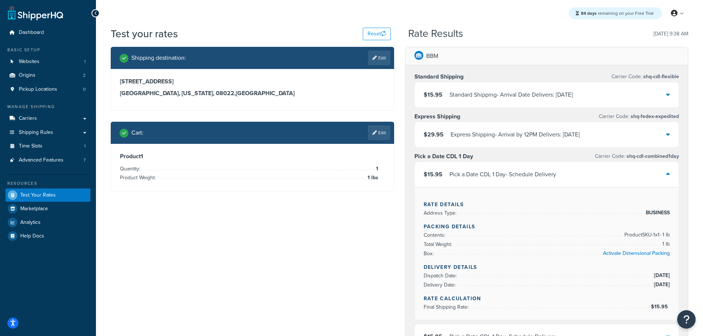
click at [664, 175] on div "$15.95 Pick a Date CDL 1 Day - Schedule Delivery" at bounding box center [547, 174] width 264 height 25
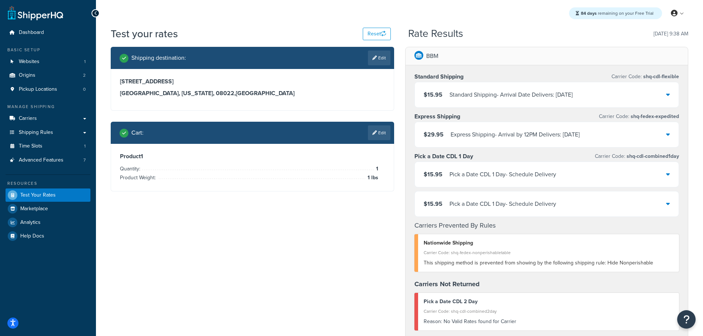
click at [667, 204] on icon at bounding box center [668, 204] width 4 height 6
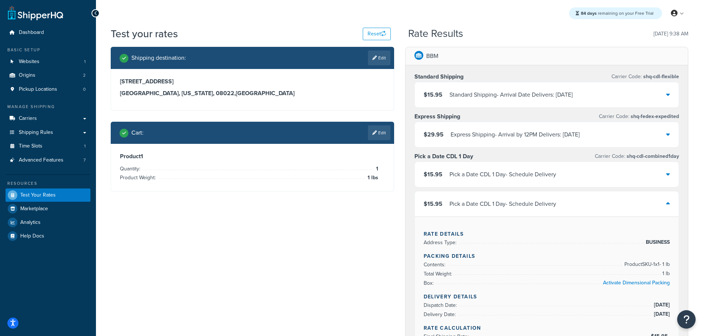
click at [667, 204] on icon at bounding box center [668, 204] width 4 height 6
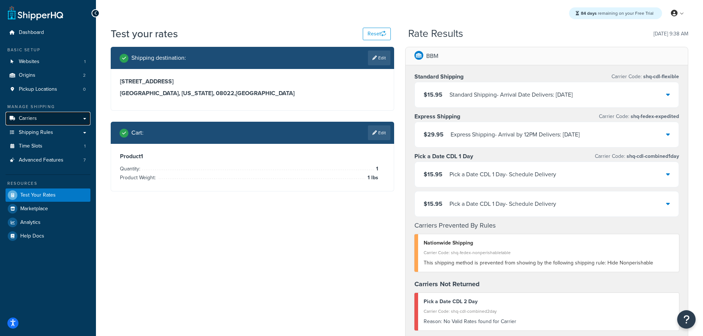
click at [42, 118] on link "Carriers" at bounding box center [48, 119] width 85 height 14
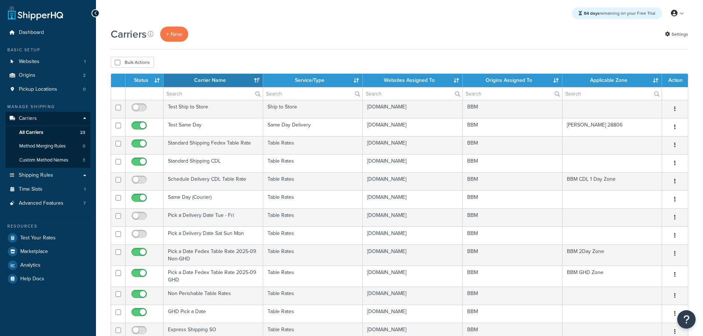
select select "15"
click at [142, 83] on th "Status" at bounding box center [144, 80] width 38 height 13
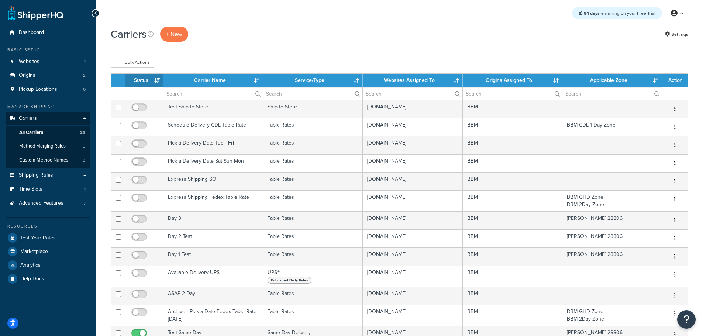
click at [142, 83] on th "Status" at bounding box center [144, 80] width 38 height 13
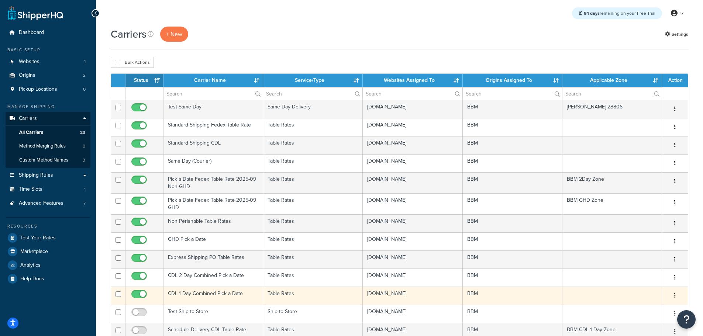
click at [196, 294] on td "CDL 1 Day Combined Pick a Date" at bounding box center [213, 296] width 100 height 18
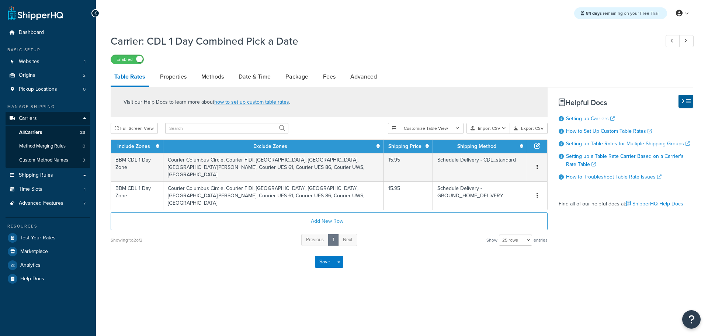
select select "25"
click at [210, 76] on link "Methods" at bounding box center [213, 77] width 30 height 18
select select "25"
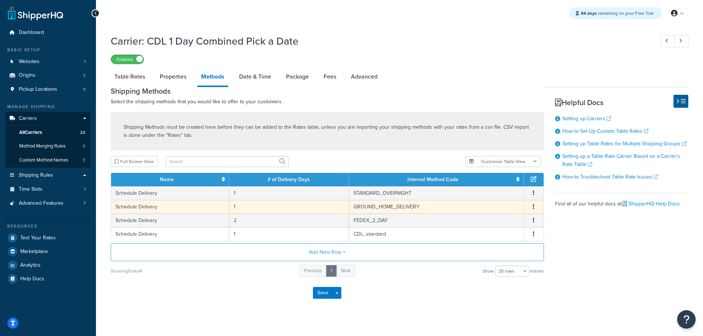
click at [533, 206] on icon "button" at bounding box center [533, 206] width 1 height 5
click at [503, 212] on div "Delete" at bounding box center [496, 214] width 52 height 15
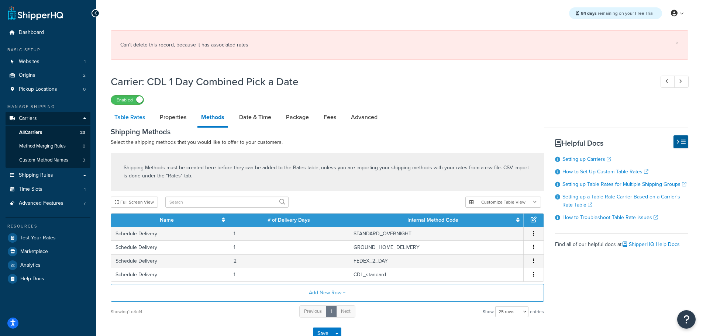
click at [126, 117] on link "Table Rates" at bounding box center [130, 117] width 38 height 18
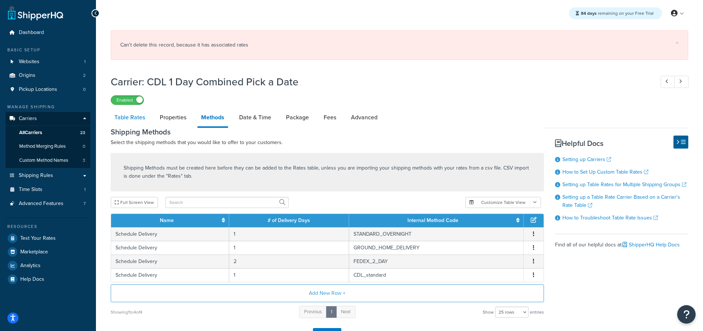
select select "25"
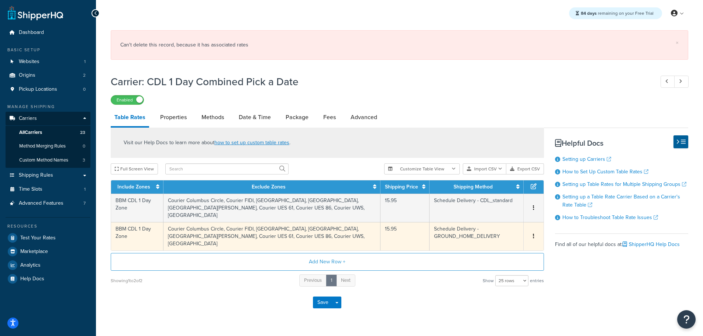
click at [536, 235] on button "button" at bounding box center [533, 236] width 6 height 8
click at [500, 250] on div "Delete" at bounding box center [496, 251] width 52 height 15
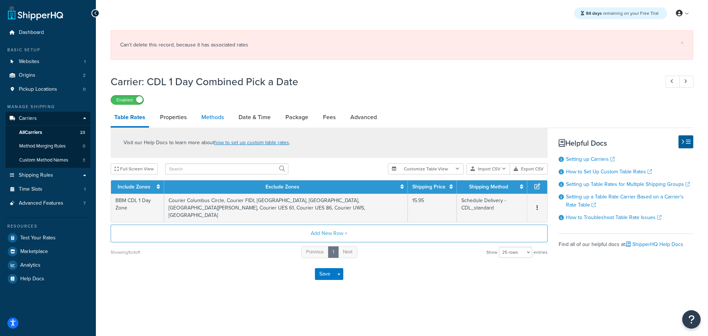
click at [217, 118] on link "Methods" at bounding box center [213, 117] width 30 height 18
select select "25"
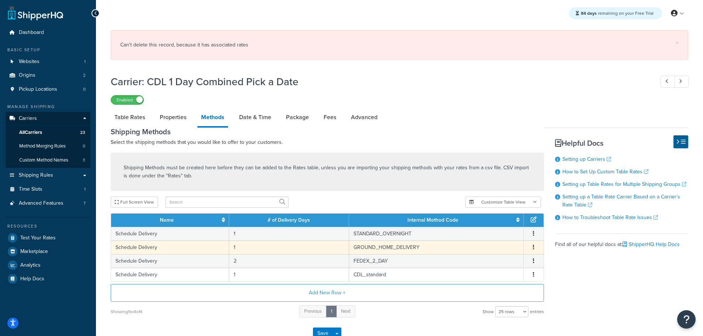
click at [532, 246] on button "button" at bounding box center [533, 247] width 6 height 8
click at [504, 252] on div "Delete" at bounding box center [496, 255] width 52 height 15
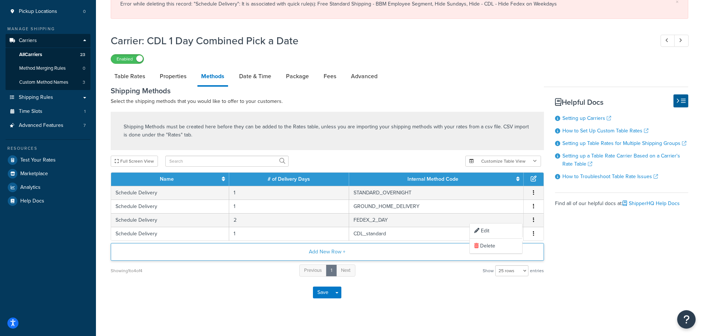
scroll to position [86, 0]
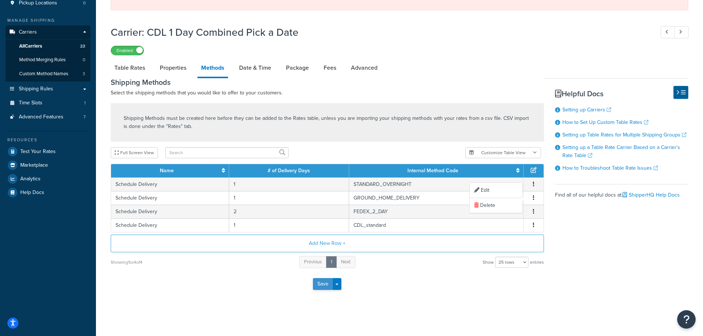
click at [326, 285] on button "Save" at bounding box center [323, 284] width 20 height 12
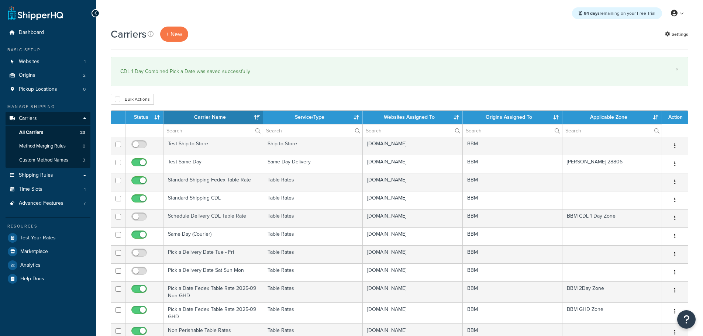
select select "15"
click at [49, 178] on span "Shipping Rules" at bounding box center [36, 175] width 34 height 6
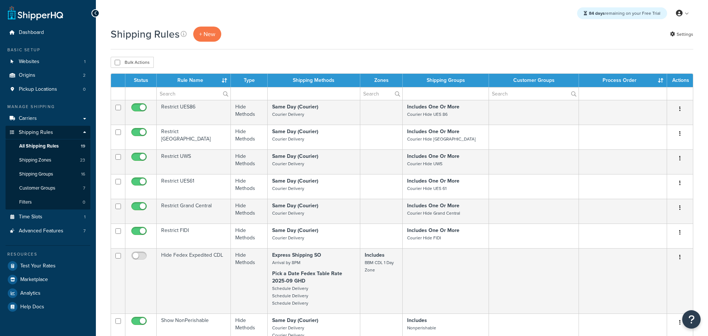
select select "25"
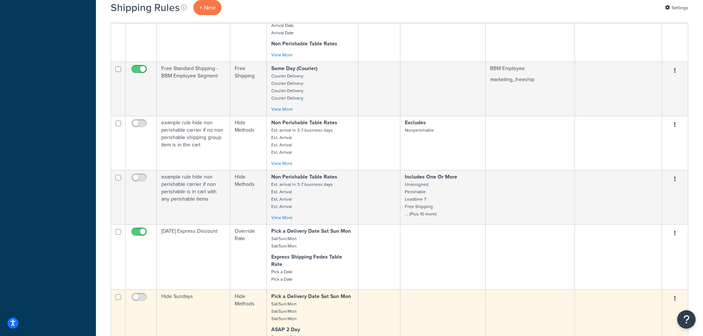
scroll to position [701, 0]
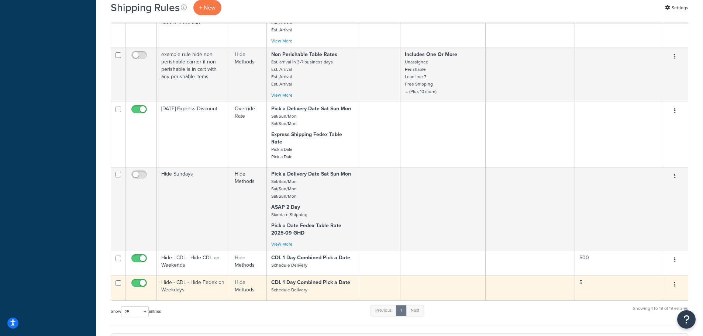
click at [177, 276] on td "Hide - CDL - Hide Fedex on Weekdays" at bounding box center [193, 288] width 73 height 25
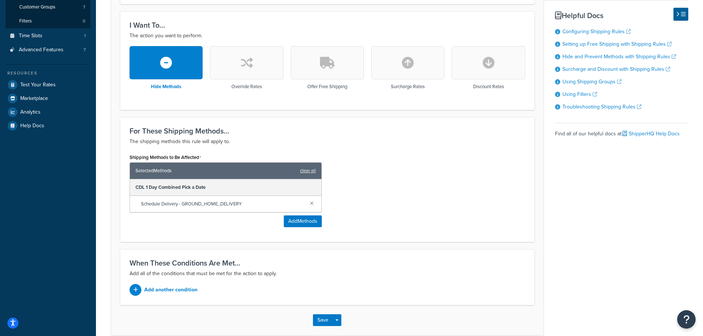
scroll to position [184, 0]
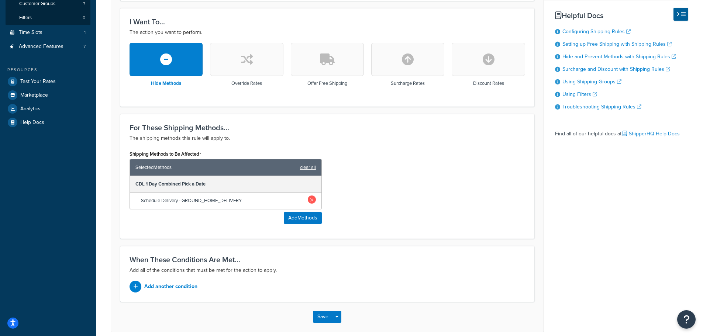
click at [310, 197] on link at bounding box center [312, 200] width 8 height 8
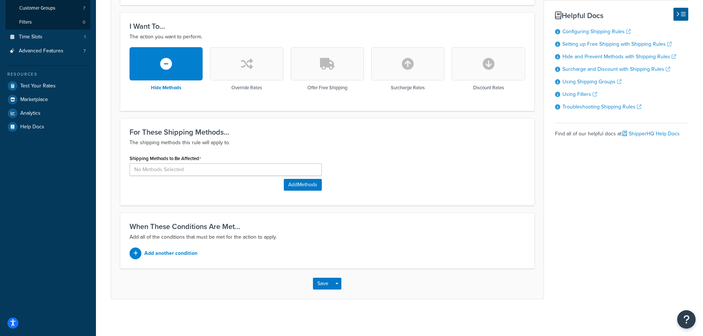
click at [319, 291] on div "Save Save Dropdown Save and Edit Save and Duplicate Save and Create New" at bounding box center [327, 284] width 432 height 30
click at [318, 290] on div "Save Save Dropdown Save and Edit Save and Duplicate Save and Create New" at bounding box center [327, 284] width 432 height 30
click at [298, 187] on button "Add Methods" at bounding box center [303, 185] width 38 height 12
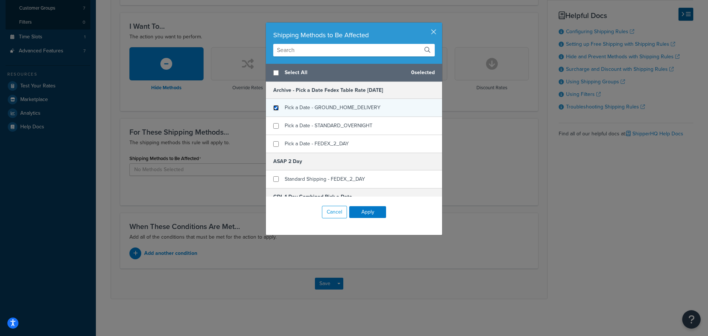
click at [275, 109] on input "checkbox" at bounding box center [276, 108] width 6 height 6
checkbox input "true"
click at [364, 208] on button "Apply" at bounding box center [367, 212] width 37 height 12
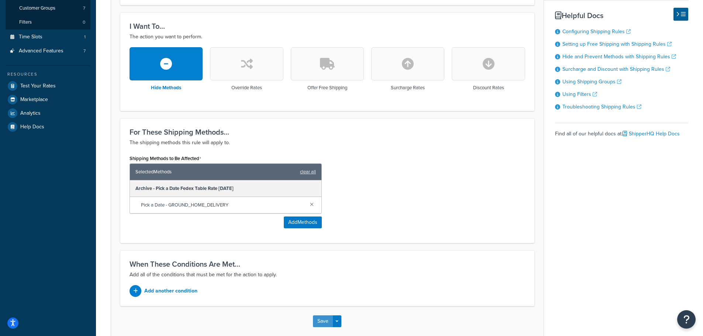
click at [319, 317] on button "Save" at bounding box center [323, 321] width 20 height 12
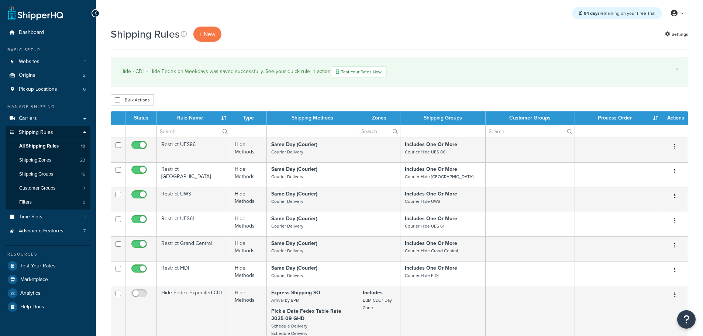
select select "25"
